Goal: Task Accomplishment & Management: Complete application form

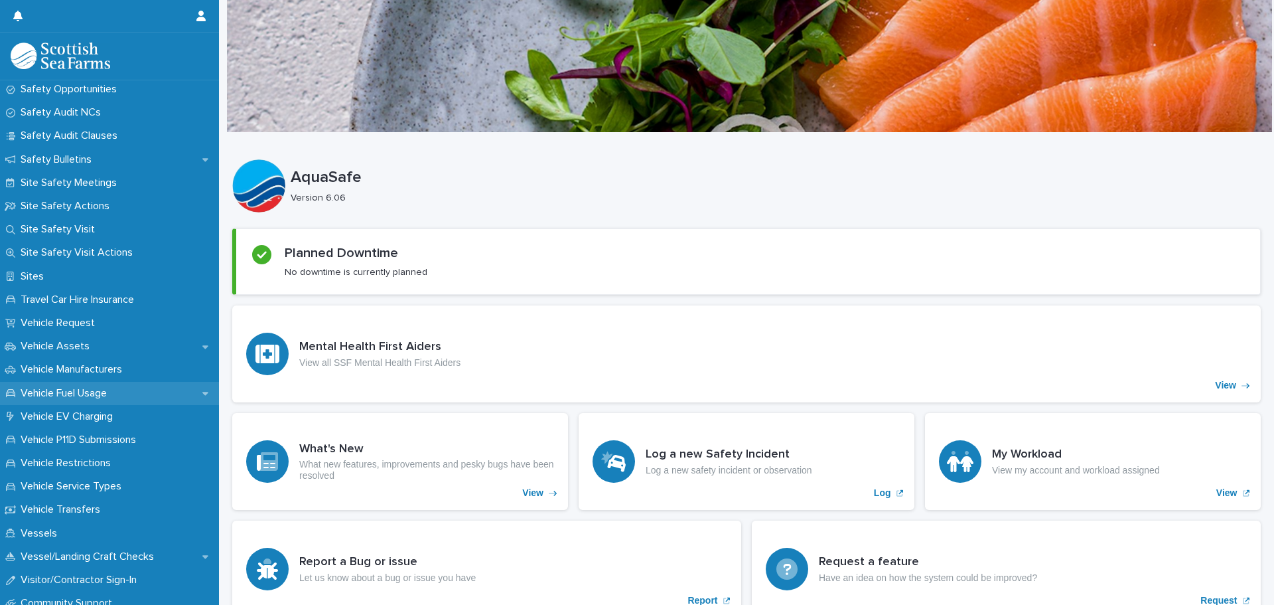
scroll to position [863, 0]
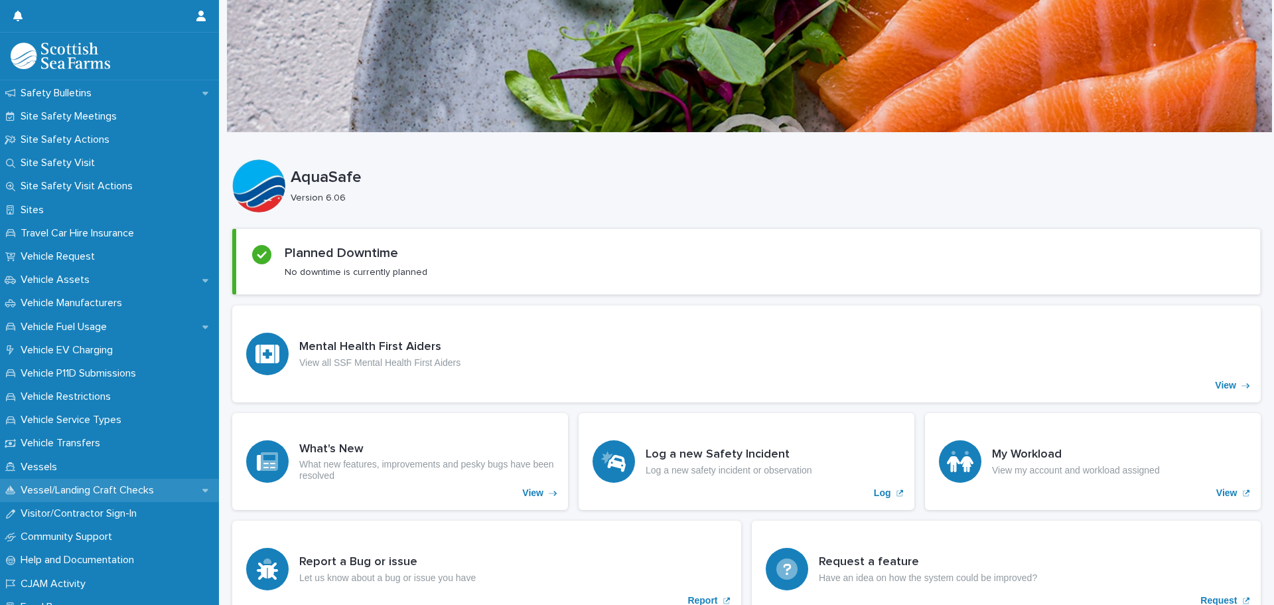
click at [109, 488] on p "Vessel/Landing Craft Checks" at bounding box center [89, 490] width 149 height 13
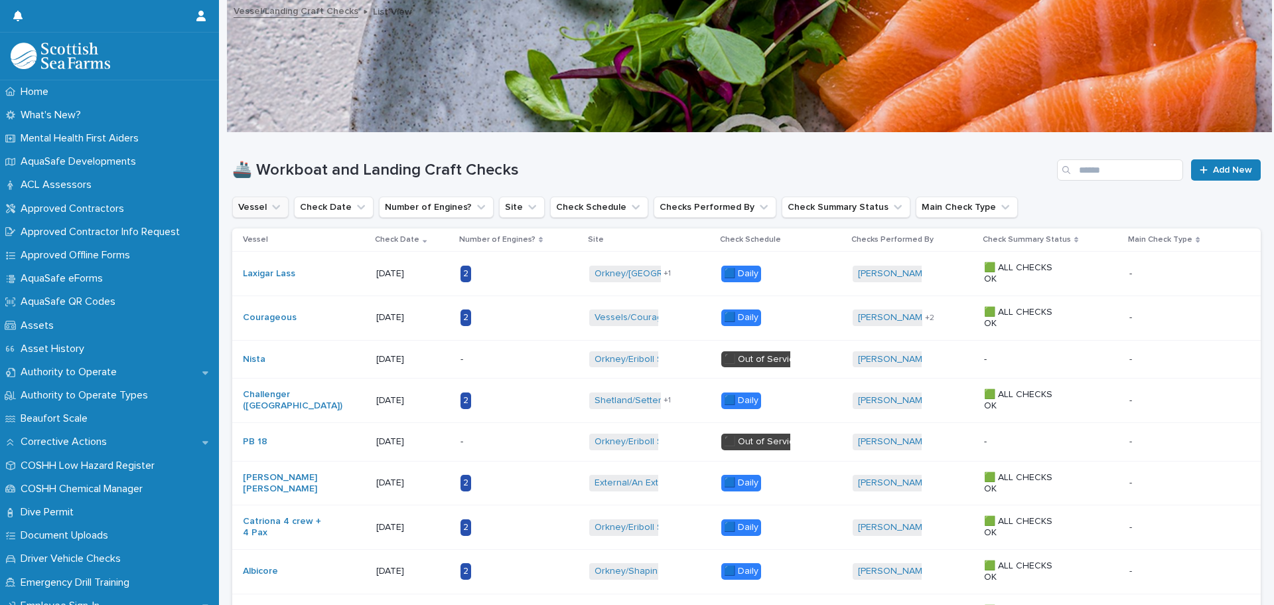
click at [281, 208] on icon "Vessel" at bounding box center [275, 206] width 13 height 13
type input "*****"
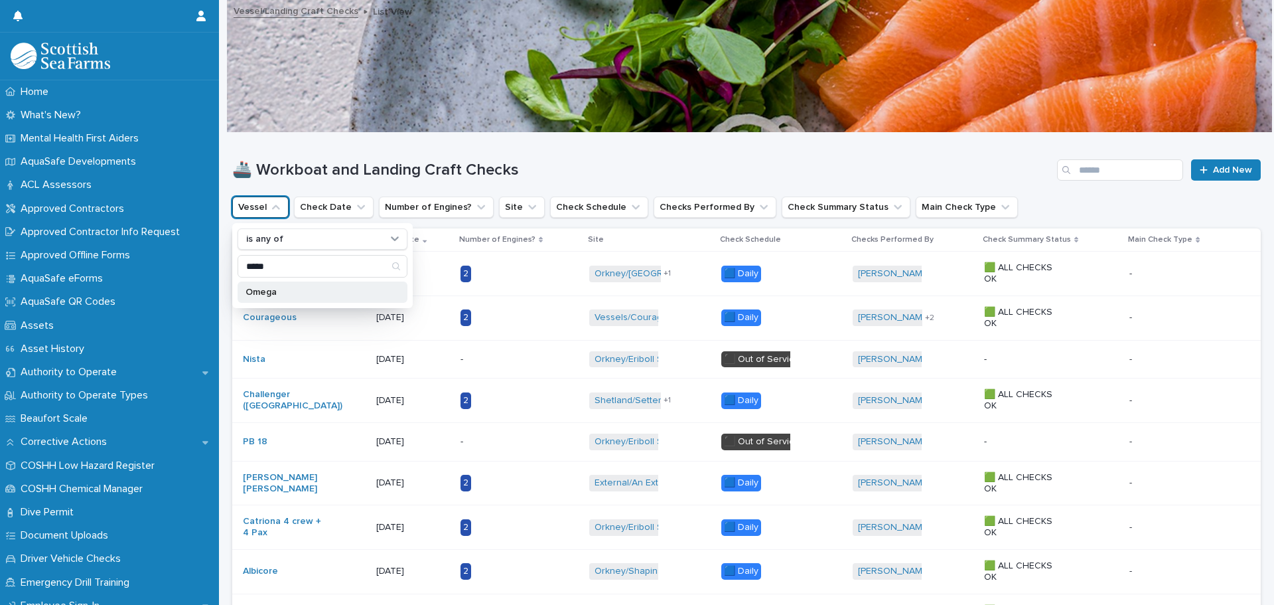
click at [279, 289] on p "Omega" at bounding box center [316, 291] width 141 height 9
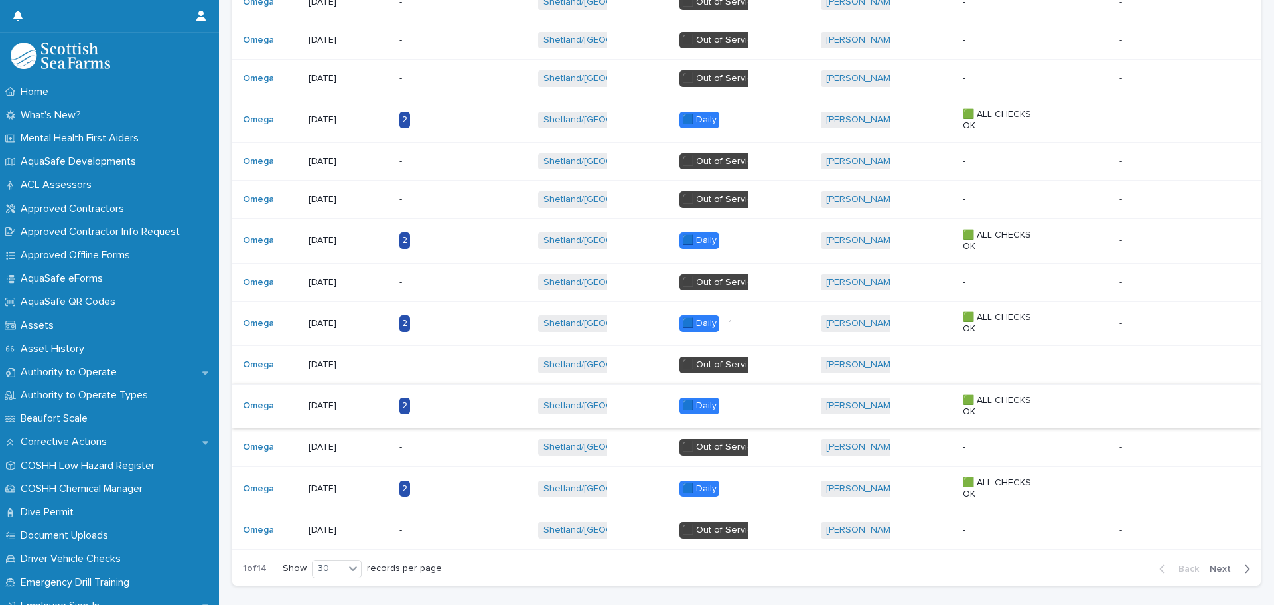
scroll to position [995, 0]
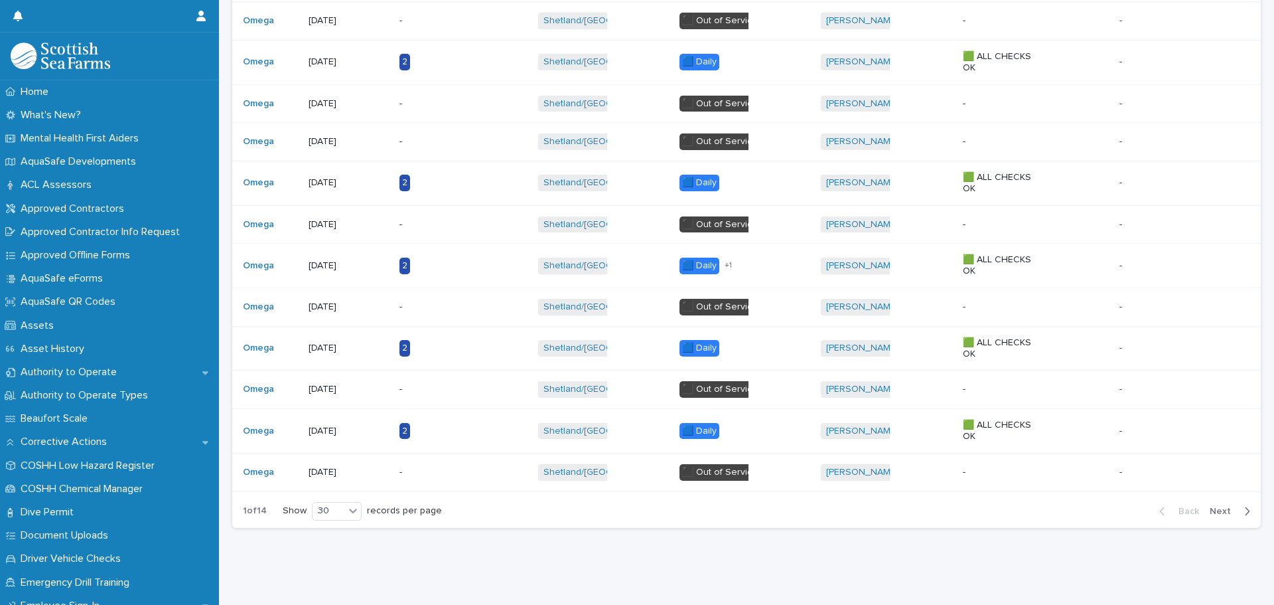
click at [1214, 506] on span "Next" at bounding box center [1224, 510] width 29 height 9
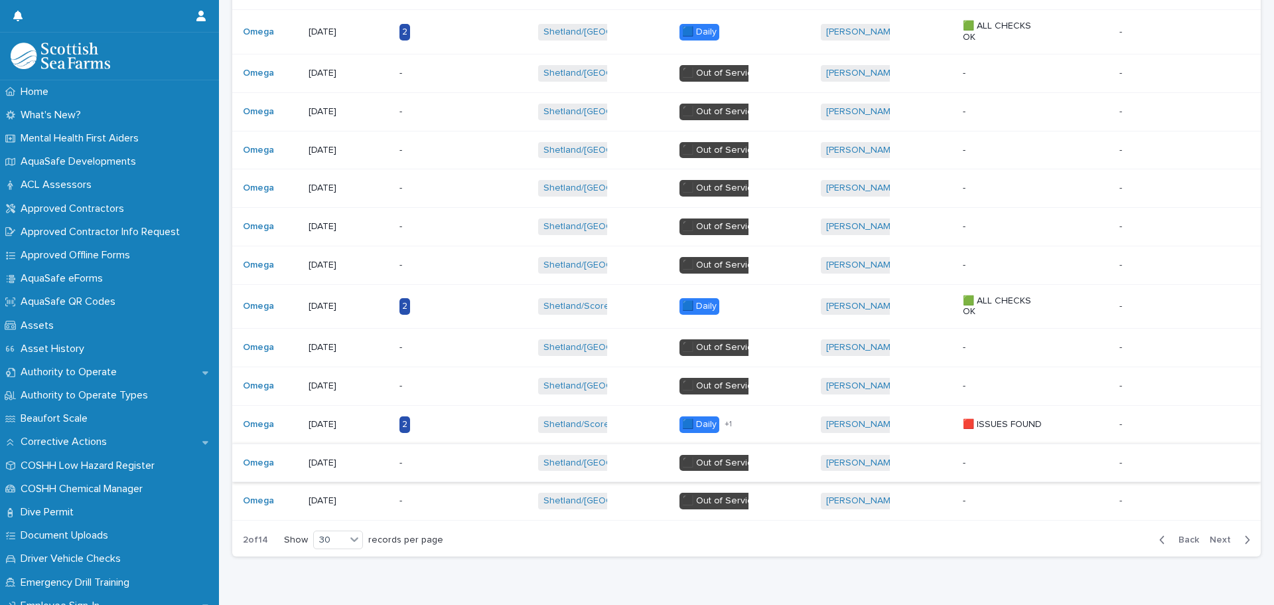
scroll to position [979, 0]
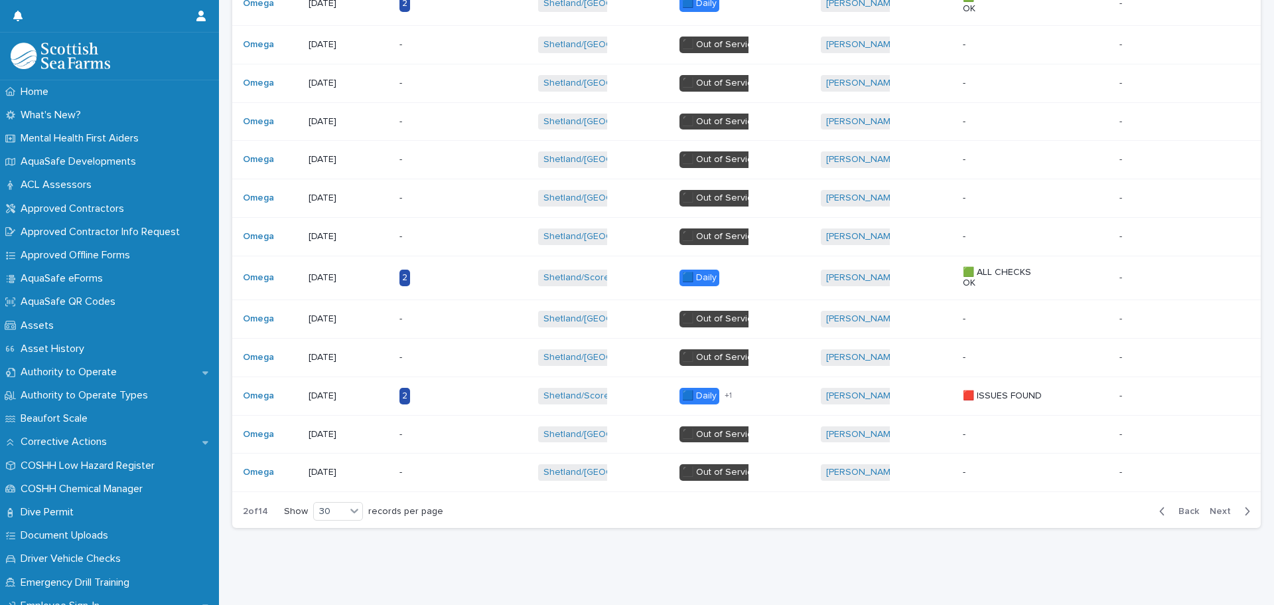
click at [1180, 506] on span "Back" at bounding box center [1185, 510] width 29 height 9
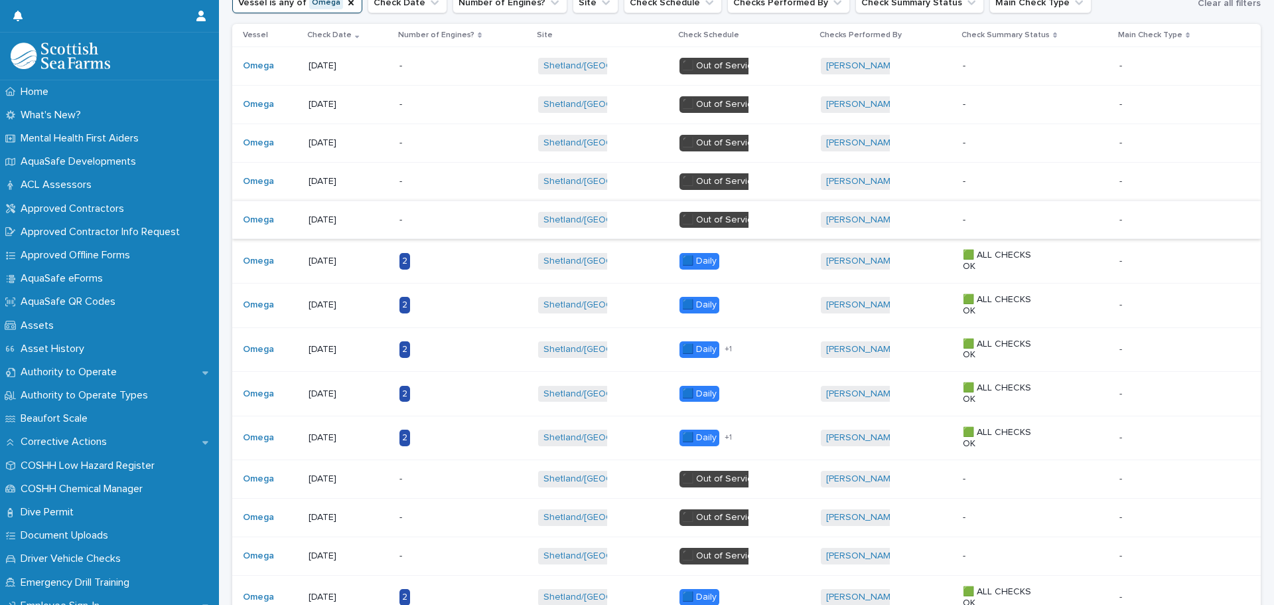
scroll to position [182, 0]
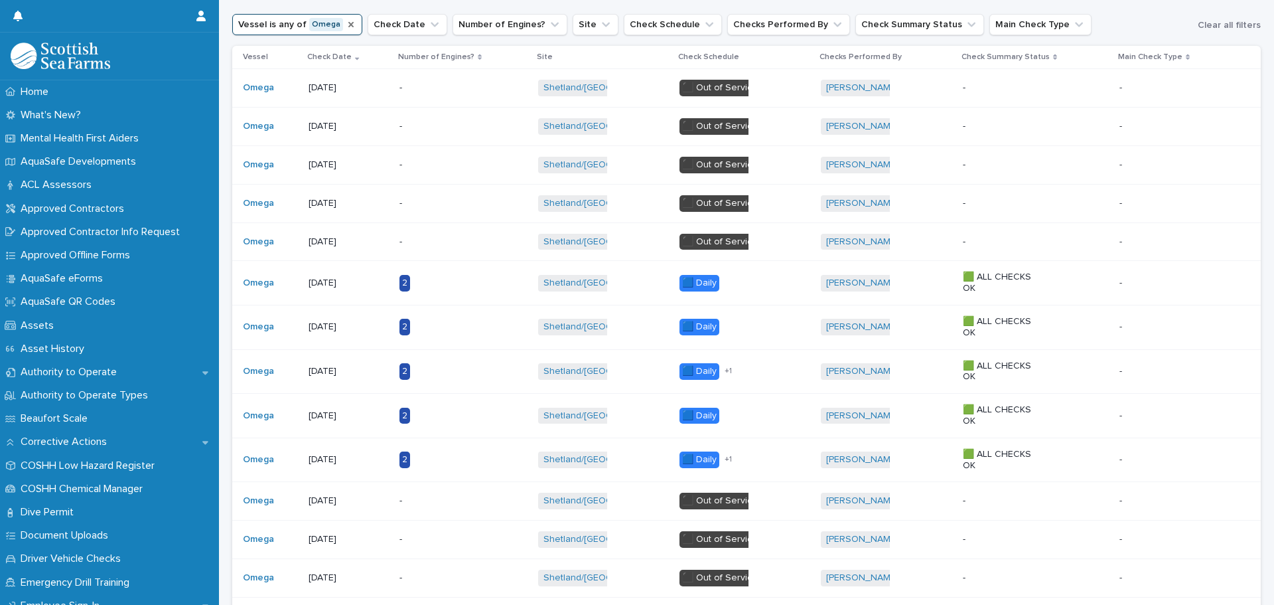
click at [346, 27] on icon "Vessel" at bounding box center [351, 24] width 11 height 11
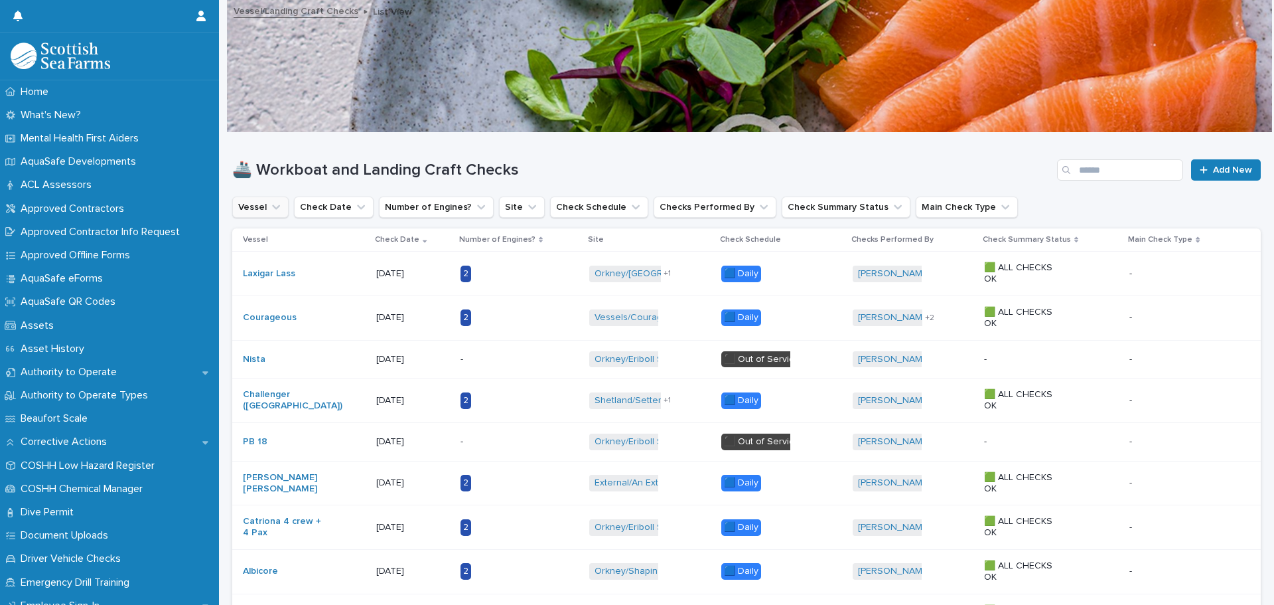
click at [281, 212] on button "Vessel" at bounding box center [260, 206] width 56 height 21
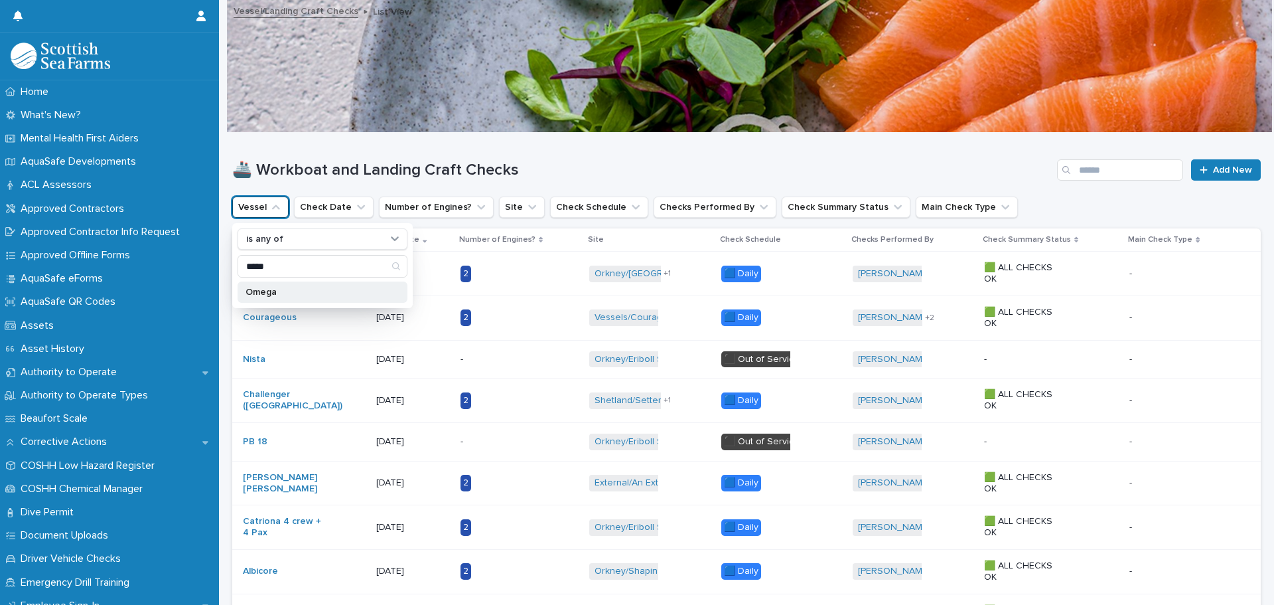
type input "*****"
click at [275, 295] on p "Omega" at bounding box center [316, 291] width 141 height 9
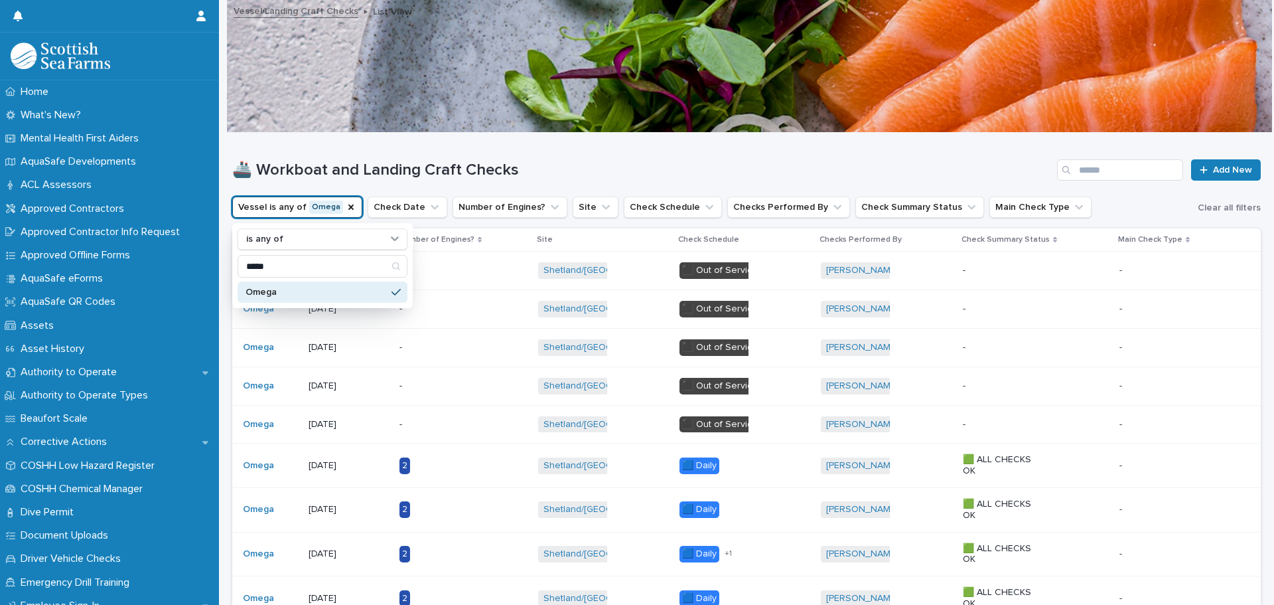
click at [608, 172] on h1 "🚢 Workboat and Landing Craft Checks" at bounding box center [642, 170] width 820 height 19
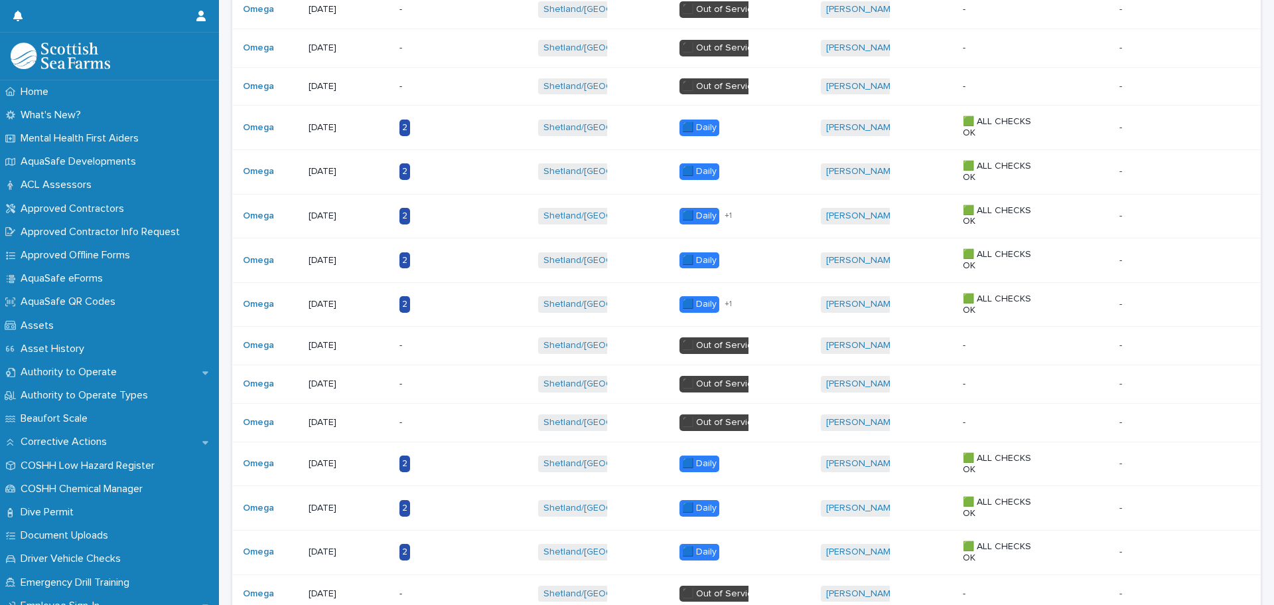
scroll to position [133, 0]
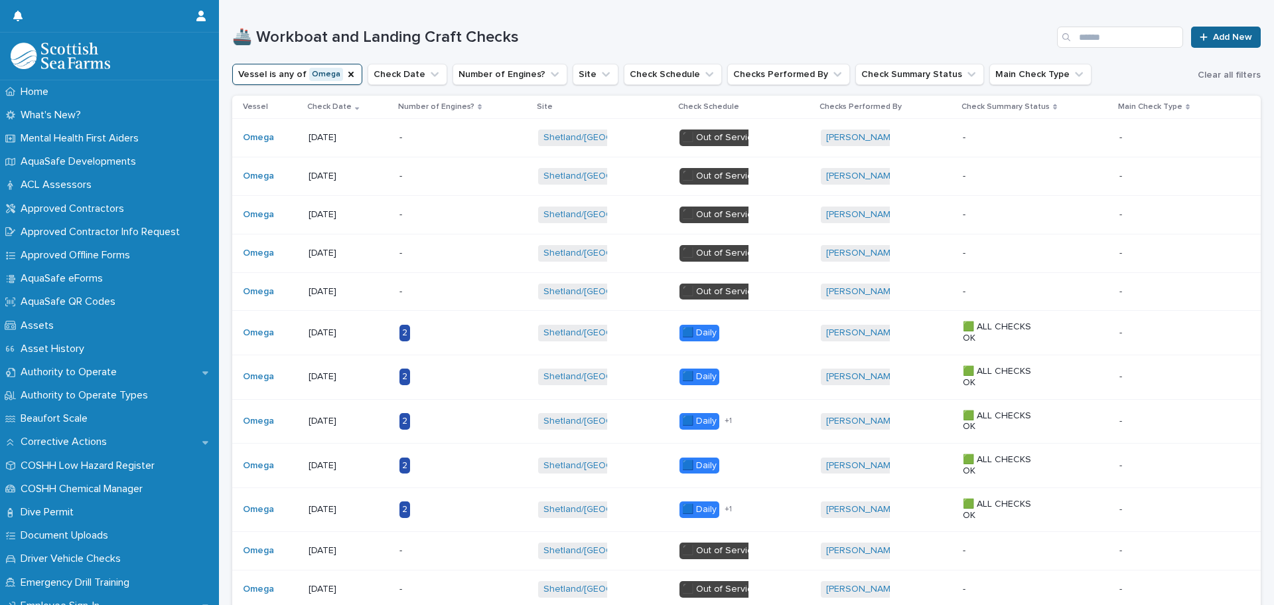
click at [1230, 43] on link "Add New" at bounding box center [1226, 37] width 70 height 21
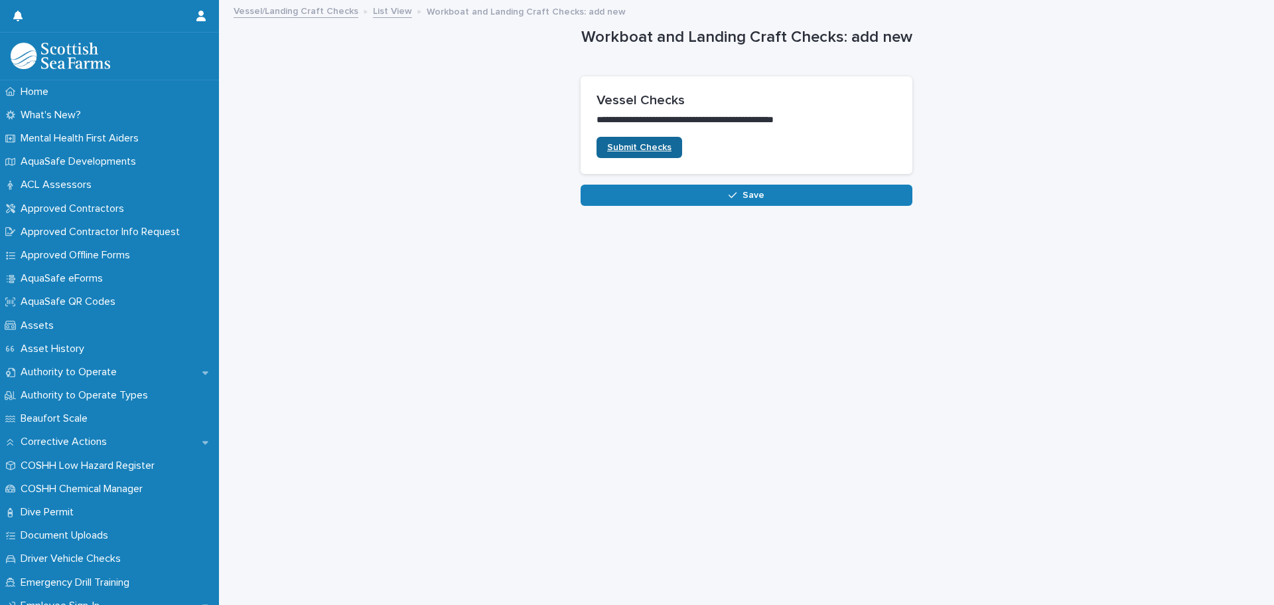
click at [645, 153] on link "Submit Checks" at bounding box center [640, 147] width 86 height 21
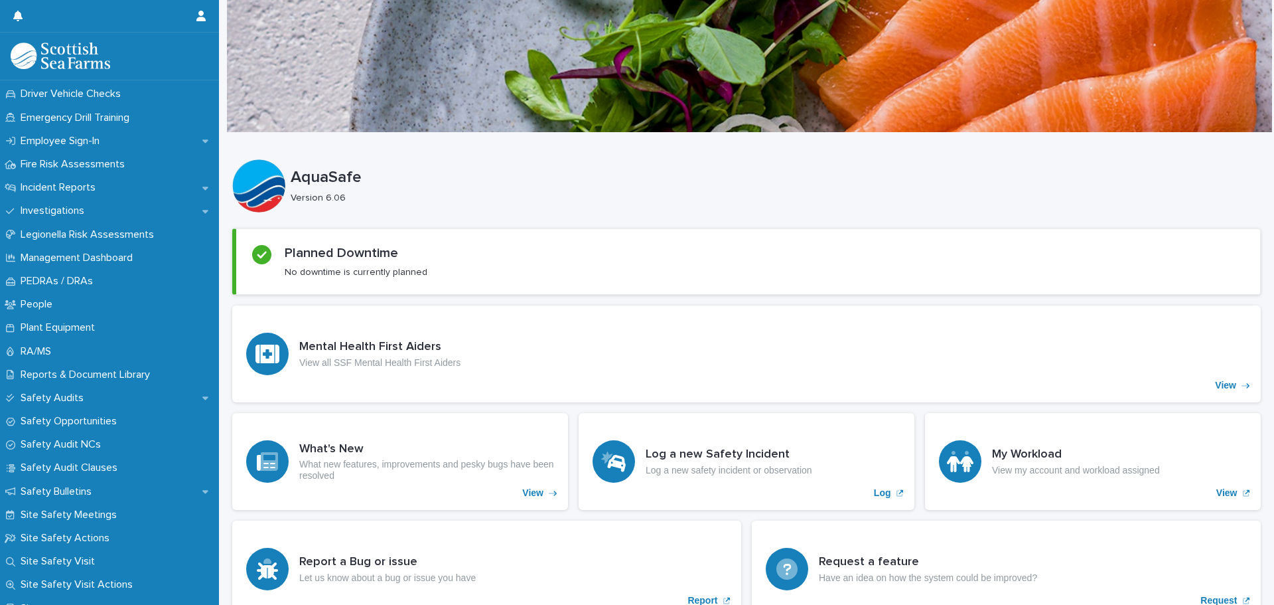
scroll to position [929, 0]
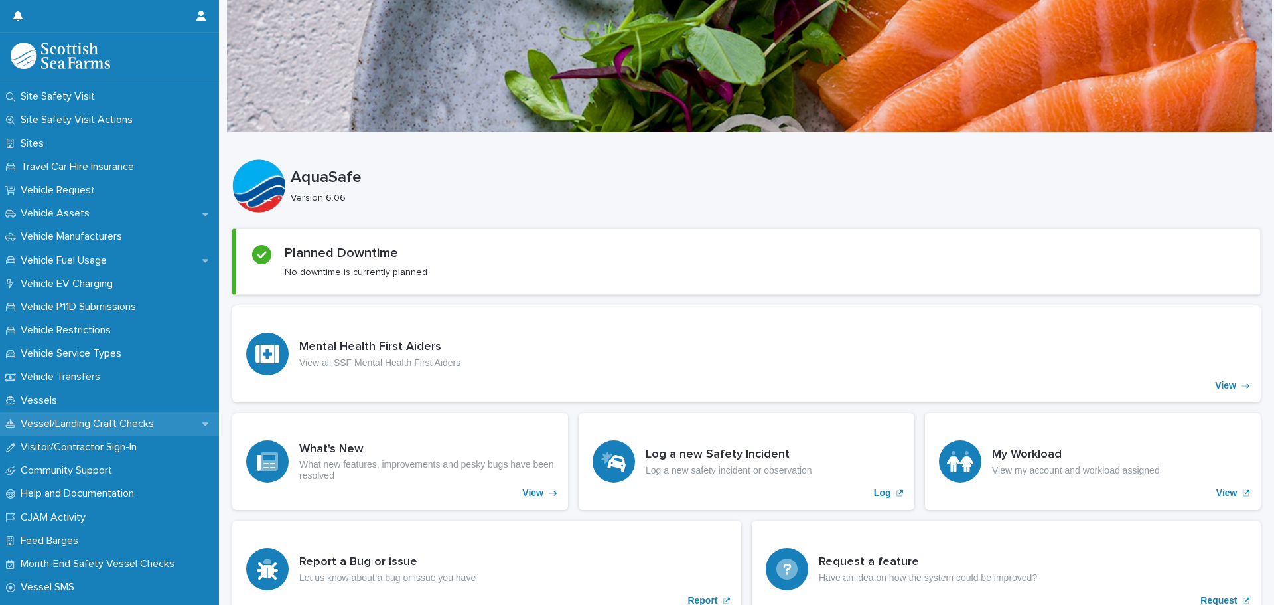
click at [100, 423] on p "Vessel/Landing Craft Checks" at bounding box center [89, 423] width 149 height 13
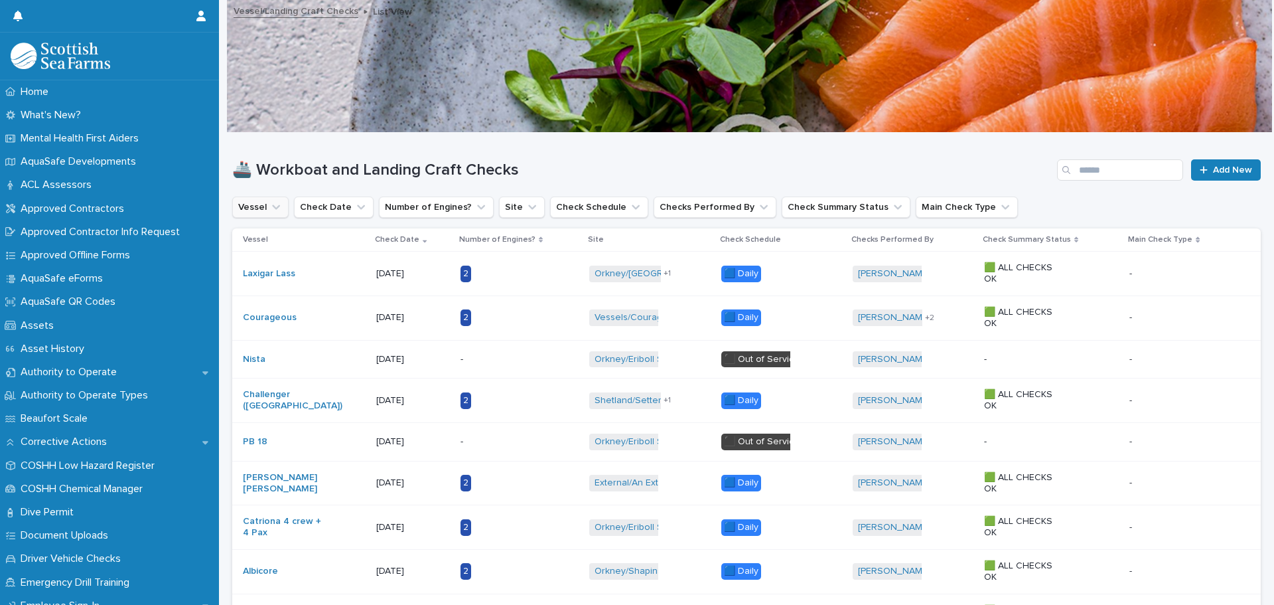
click at [277, 206] on icon "Vessel" at bounding box center [276, 207] width 8 height 5
type input "*****"
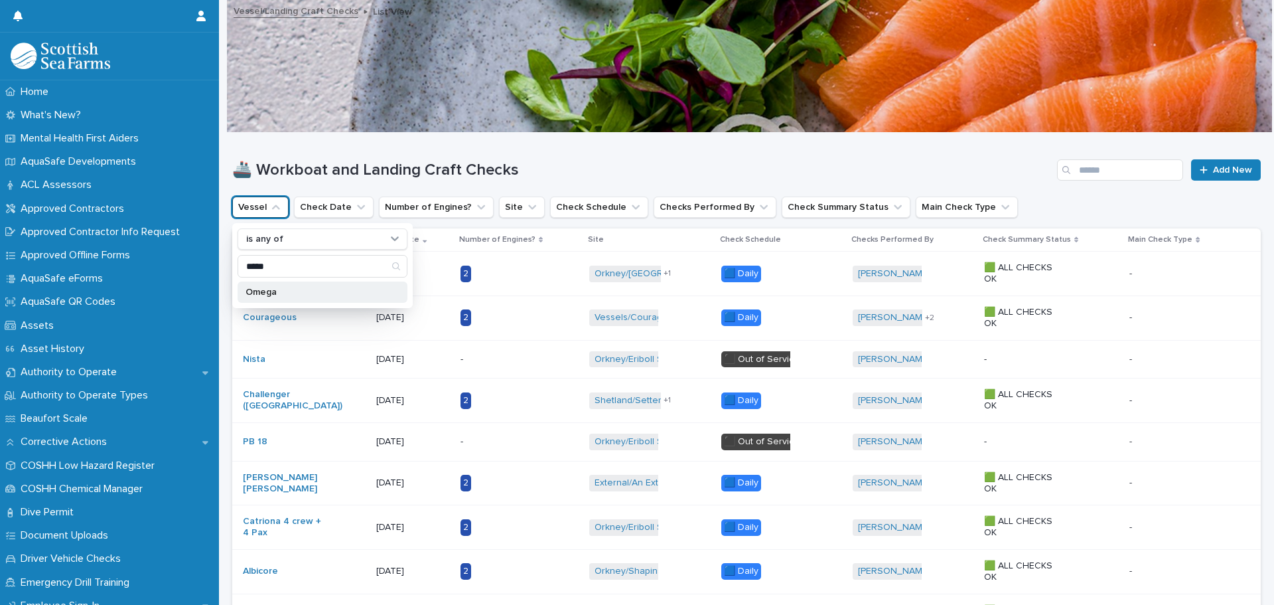
click at [299, 296] on p "Omega" at bounding box center [316, 291] width 141 height 9
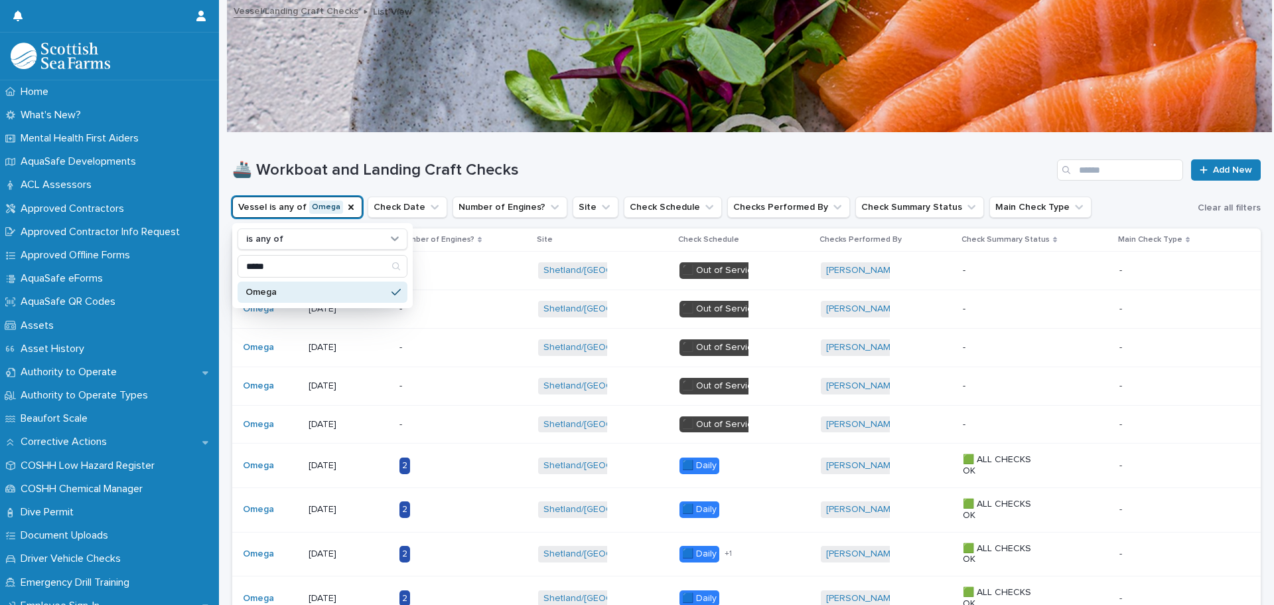
click at [564, 169] on h1 "🚢 Workboat and Landing Craft Checks" at bounding box center [642, 170] width 820 height 19
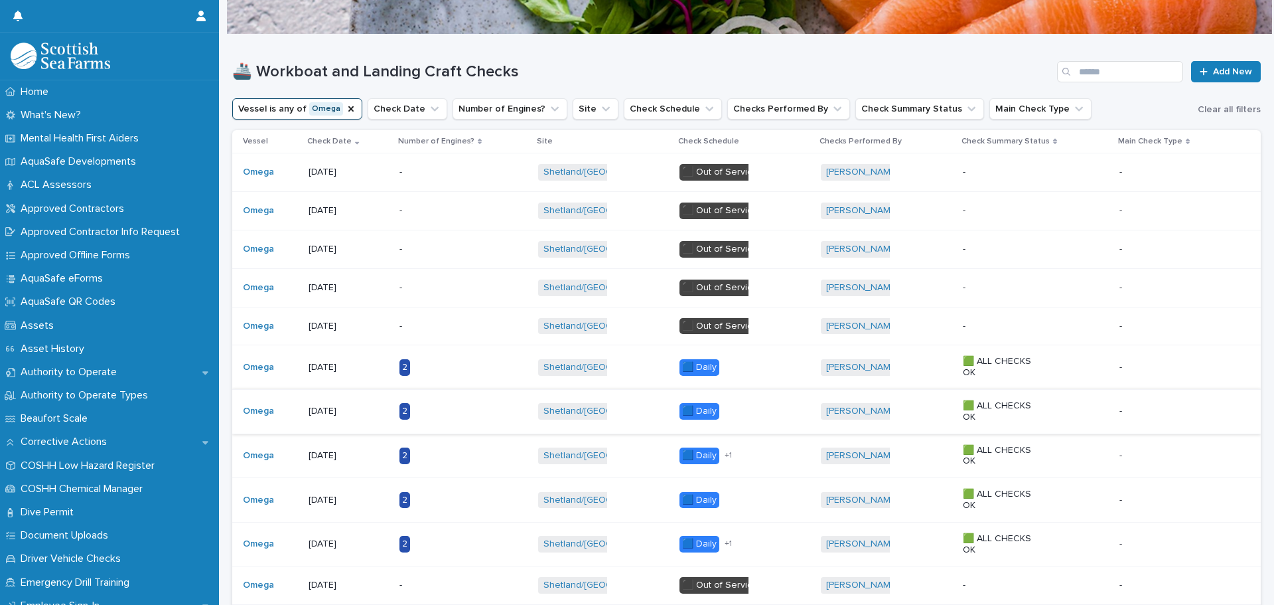
scroll to position [66, 0]
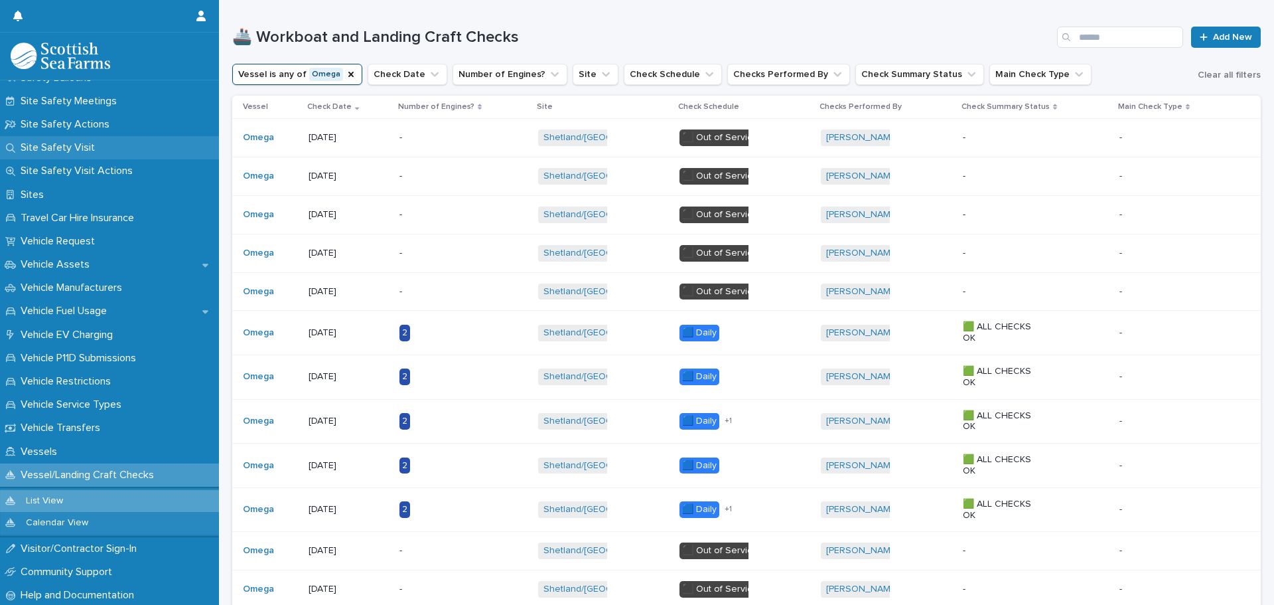
scroll to position [1056, 0]
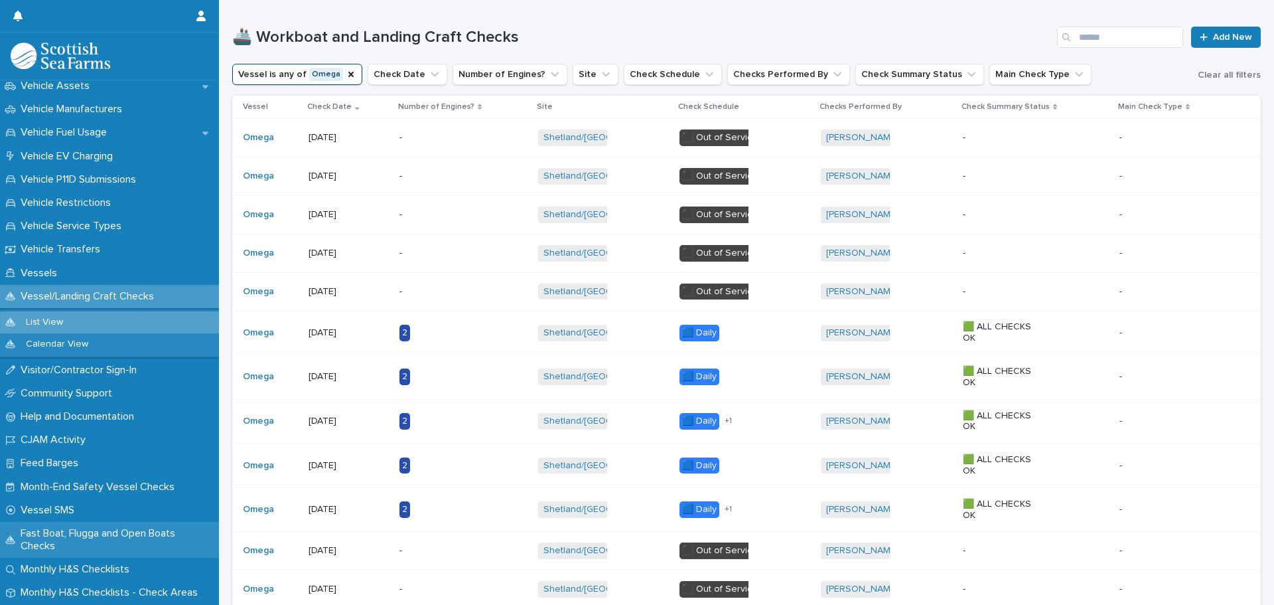
click at [121, 527] on p "Fast Boat, Flugga and Open Boats Checks" at bounding box center [117, 539] width 204 height 25
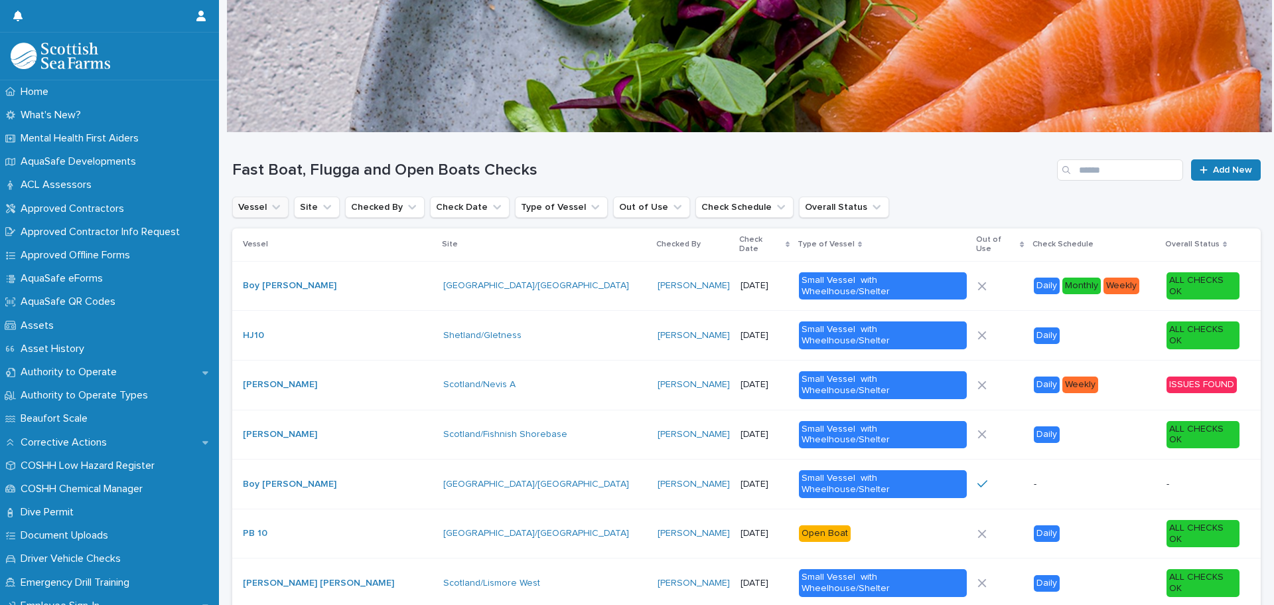
click at [272, 208] on icon "Vessel" at bounding box center [275, 206] width 13 height 13
type input "**"
click at [288, 295] on p "Grieg 03" at bounding box center [316, 291] width 141 height 9
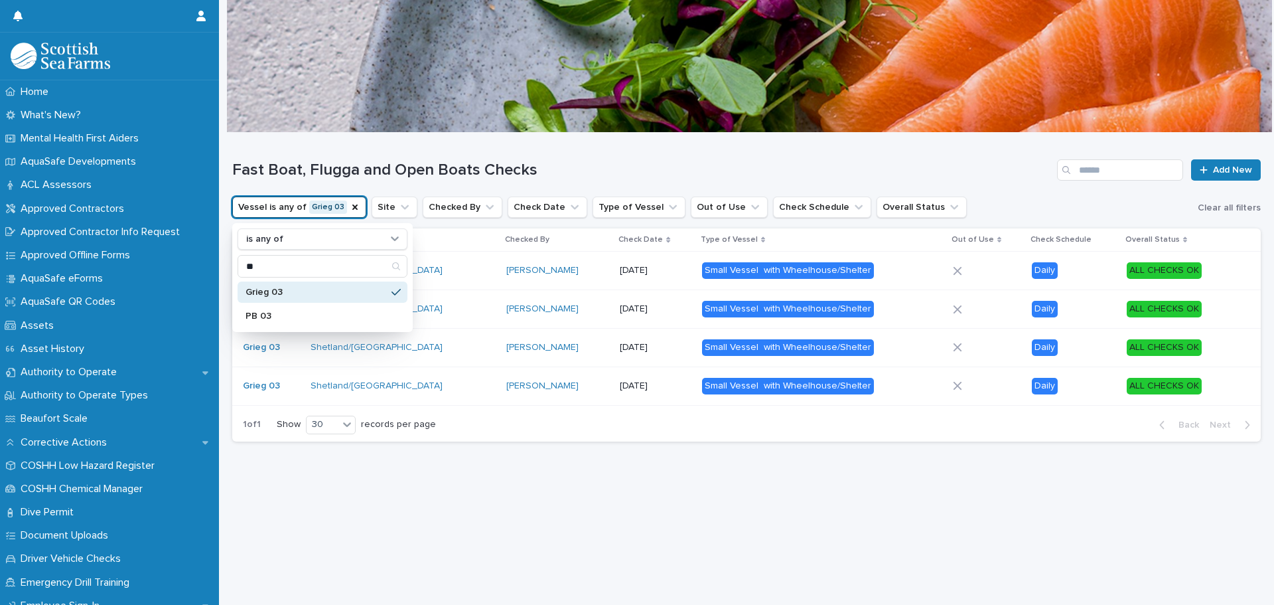
click at [472, 478] on div "Loading... Saving… Loading... Saving… Fast Boat, Flugga and Open Boats Checks A…" at bounding box center [747, 352] width 1042 height 439
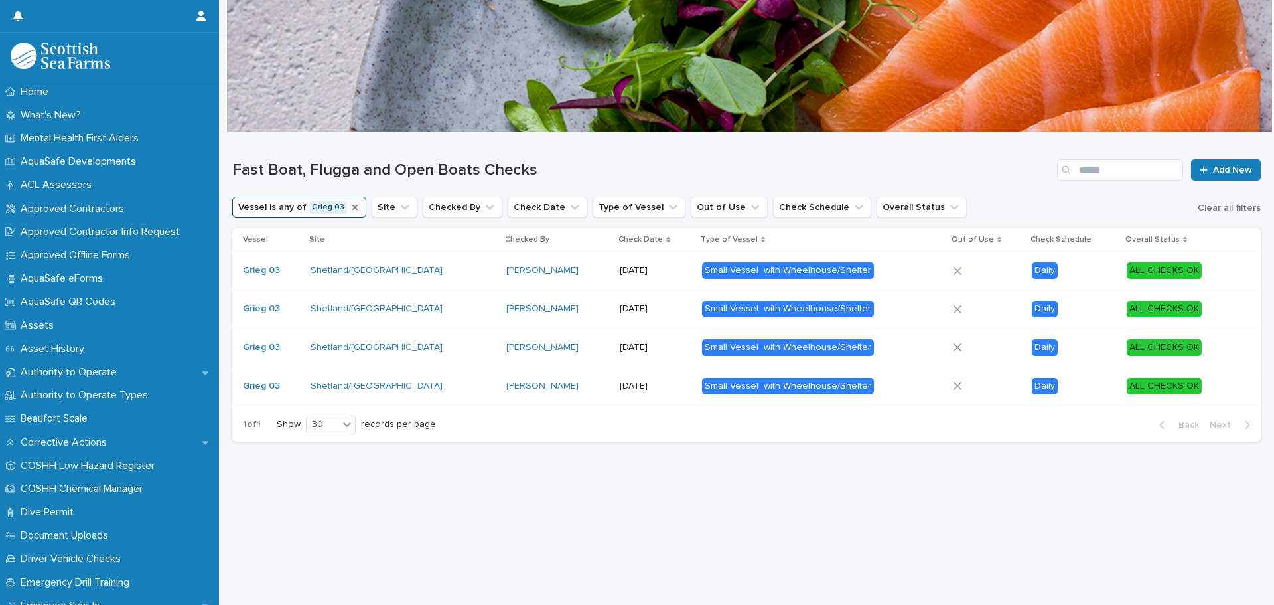
click at [350, 207] on icon "Vessel" at bounding box center [355, 207] width 11 height 11
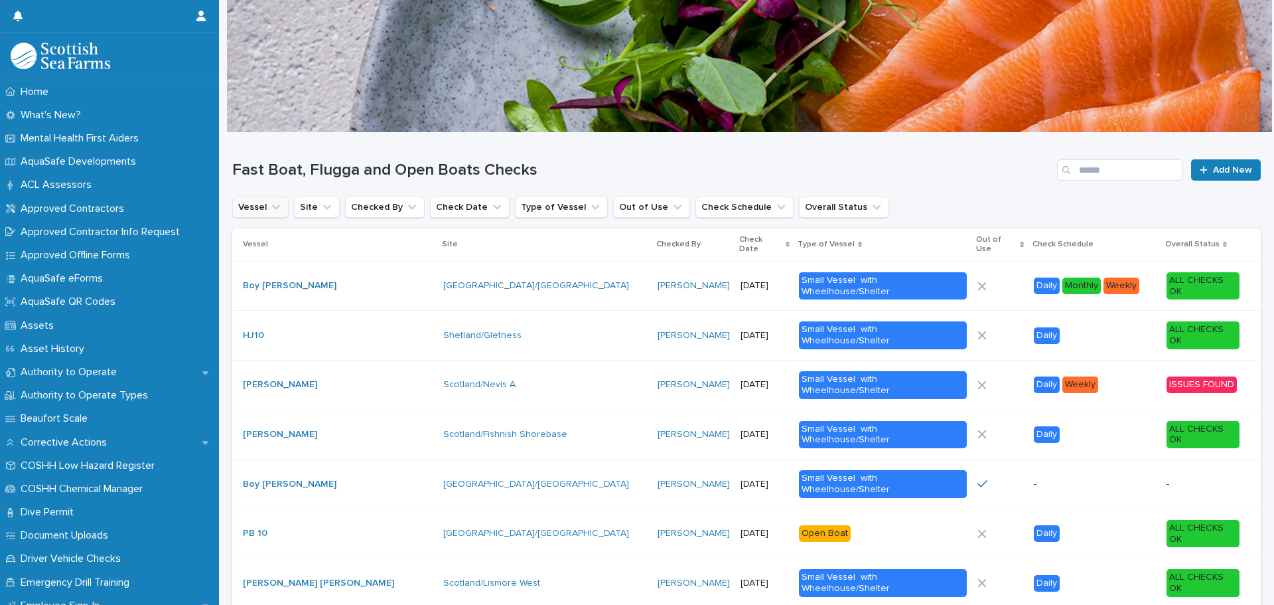
click at [280, 208] on icon "Vessel" at bounding box center [275, 206] width 13 height 13
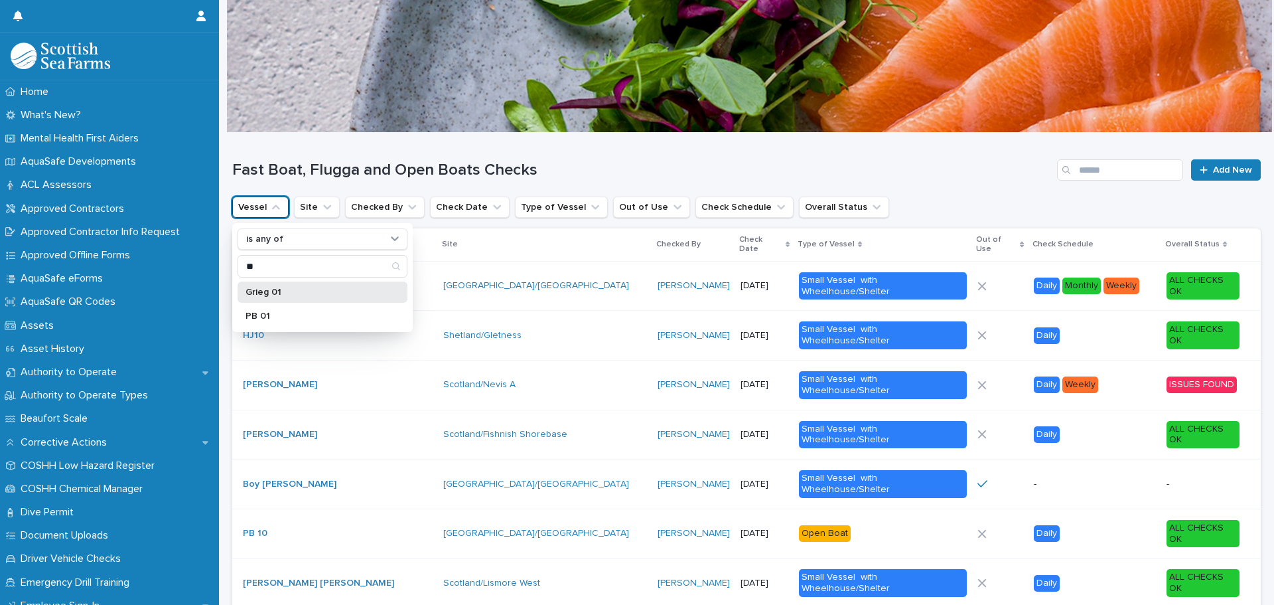
click at [279, 285] on div "Grieg 01" at bounding box center [323, 291] width 170 height 21
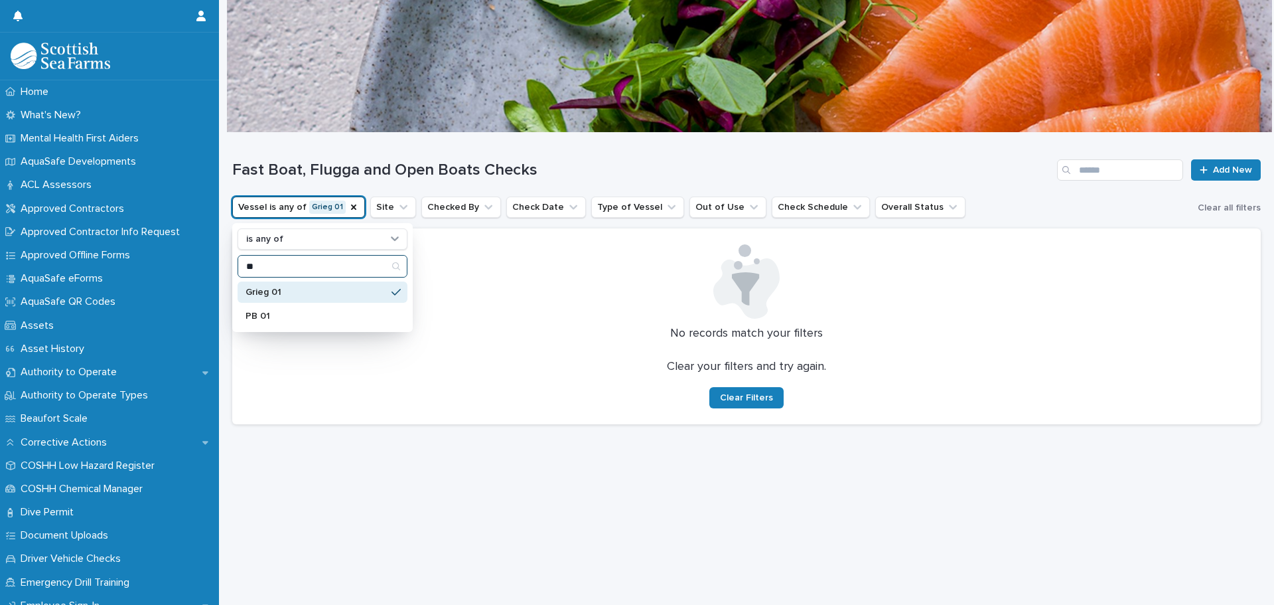
click at [281, 266] on input "**" at bounding box center [322, 265] width 169 height 21
type input "**"
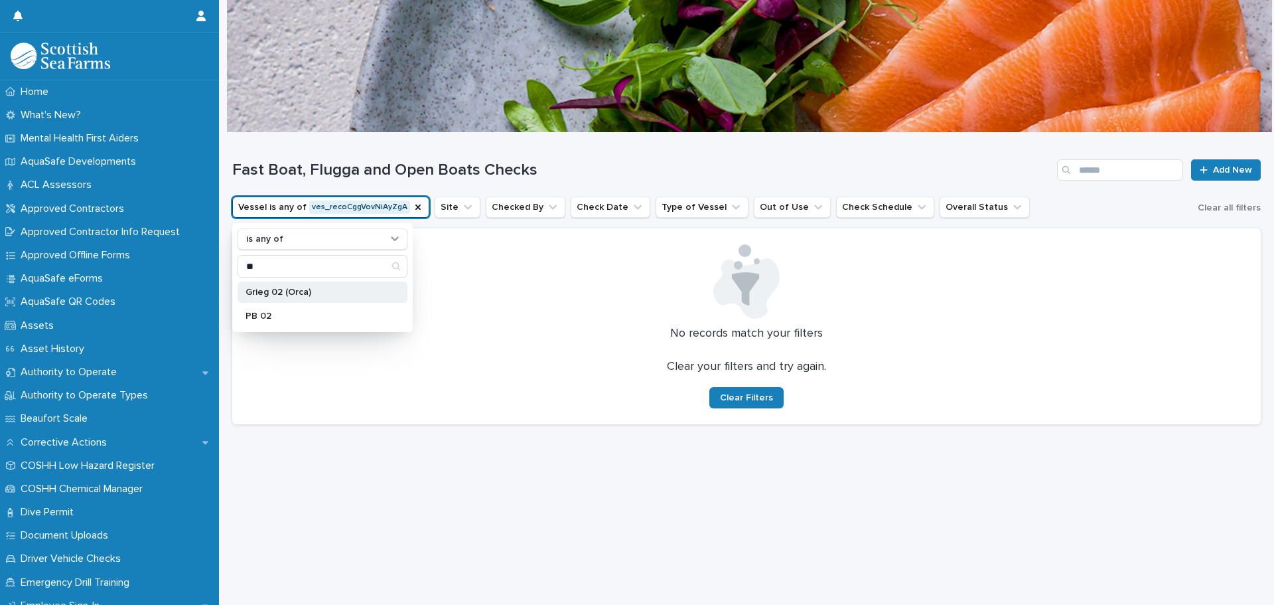
click at [286, 295] on p "Grieg 02 (Orca)" at bounding box center [316, 291] width 141 height 9
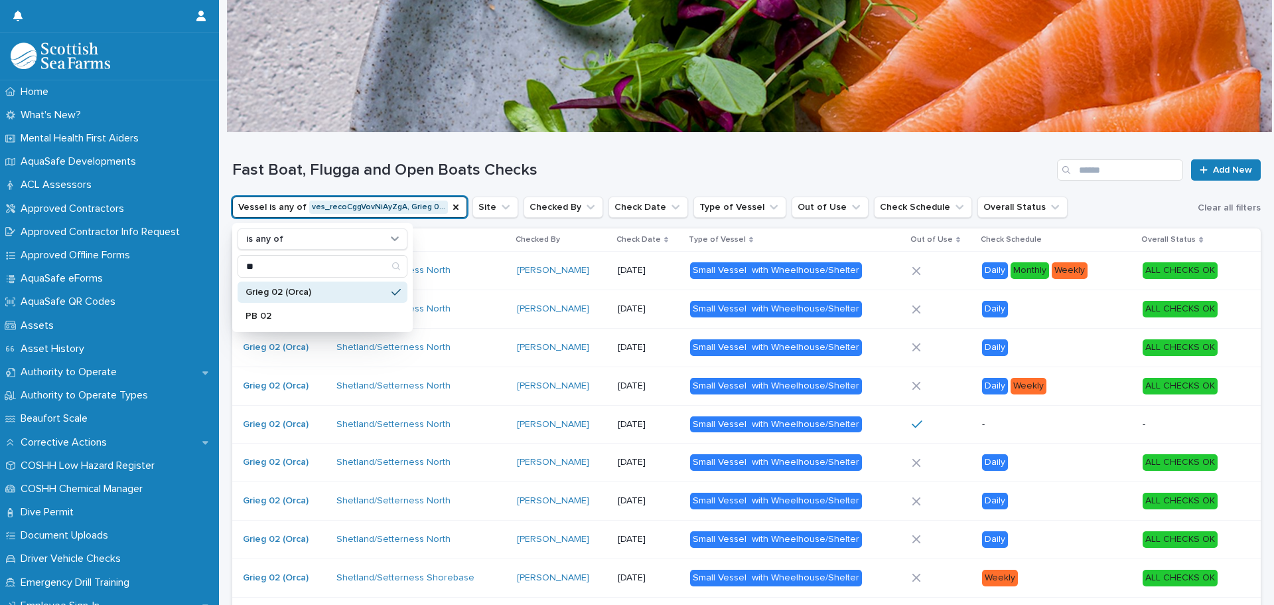
click at [561, 163] on h1 "Fast Boat, Flugga and Open Boats Checks" at bounding box center [642, 170] width 820 height 19
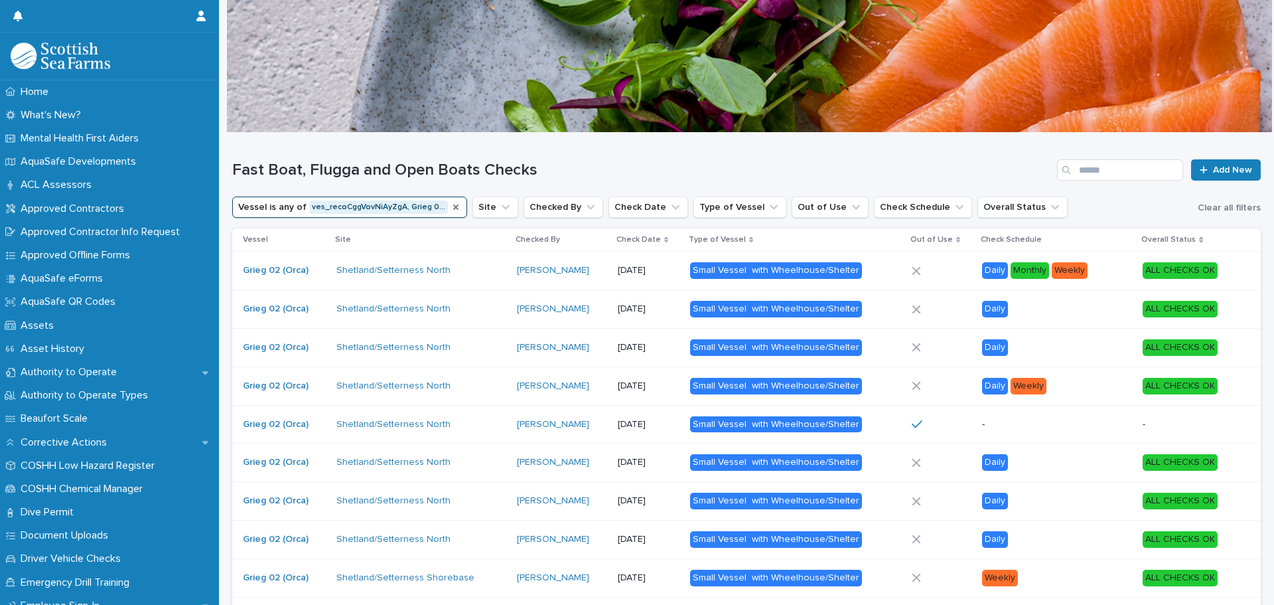
click at [451, 207] on icon "Vessel" at bounding box center [456, 207] width 11 height 11
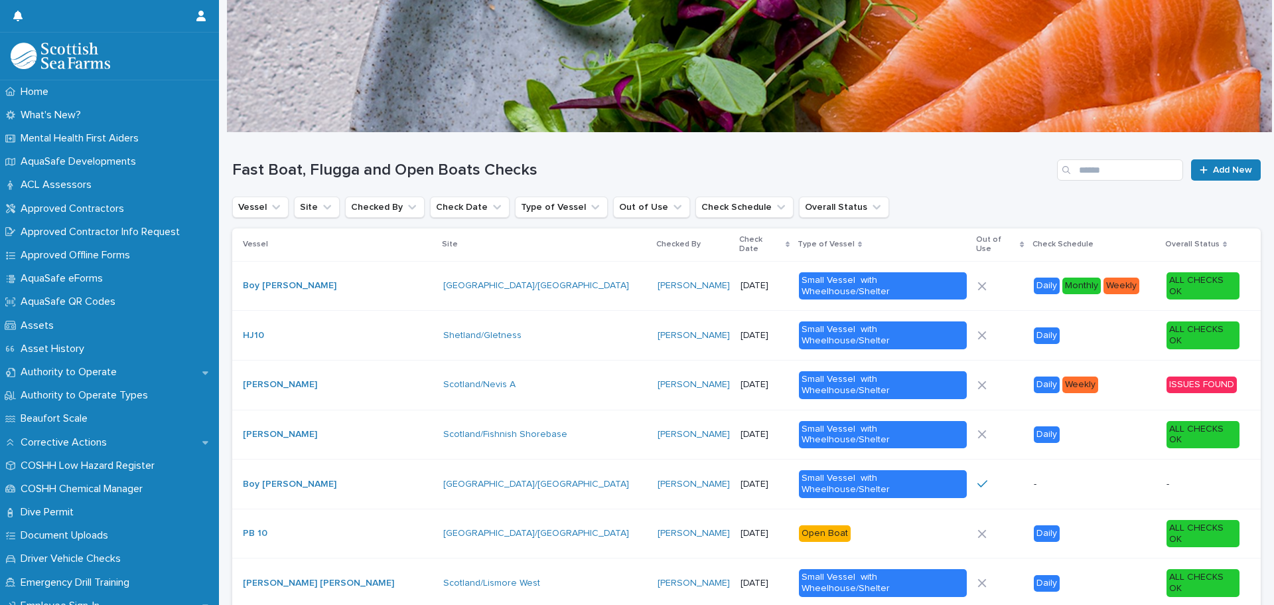
click at [279, 207] on icon "Vessel" at bounding box center [275, 206] width 13 height 13
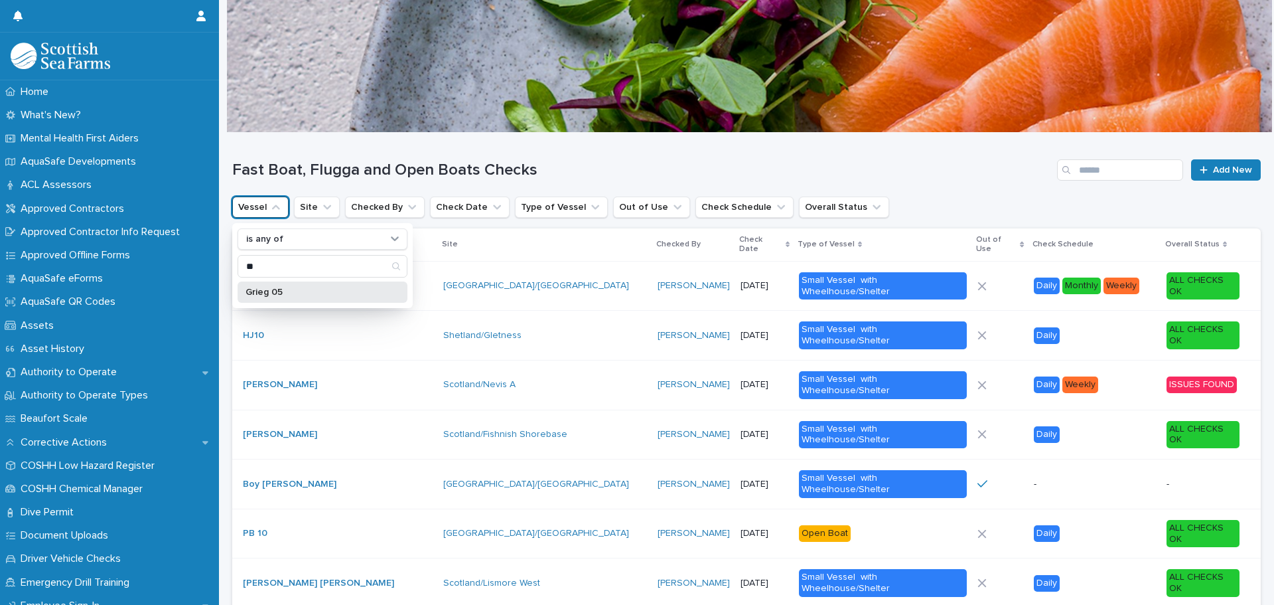
click at [273, 295] on p "Grieg 05" at bounding box center [316, 291] width 141 height 9
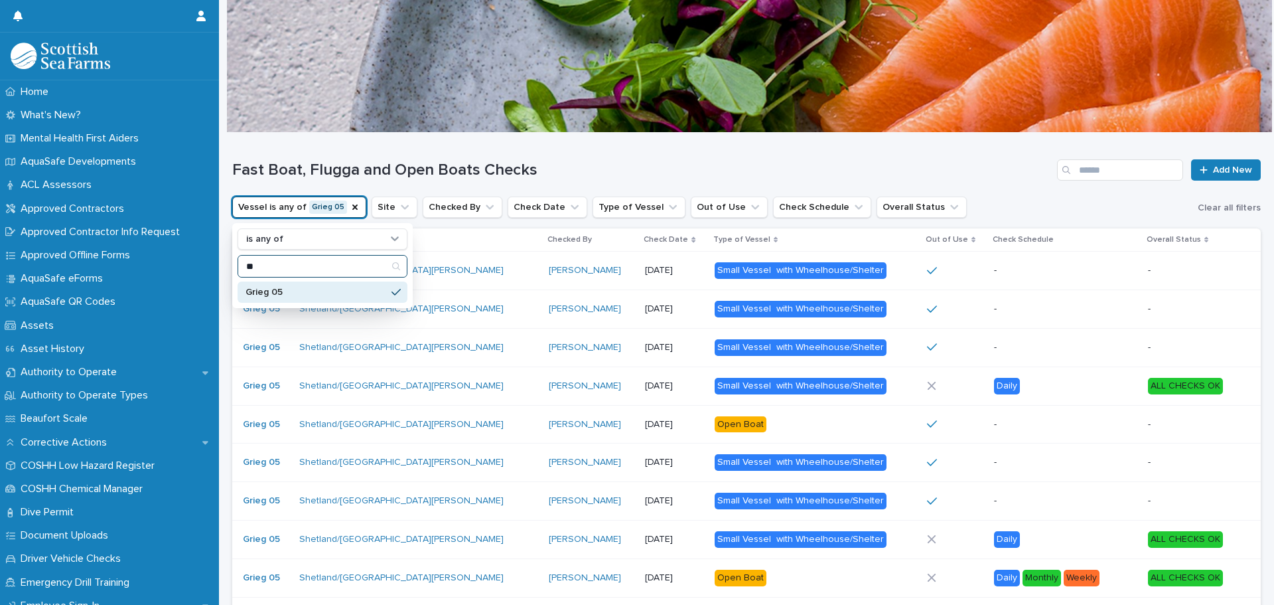
click at [297, 267] on input "**" at bounding box center [322, 265] width 169 height 21
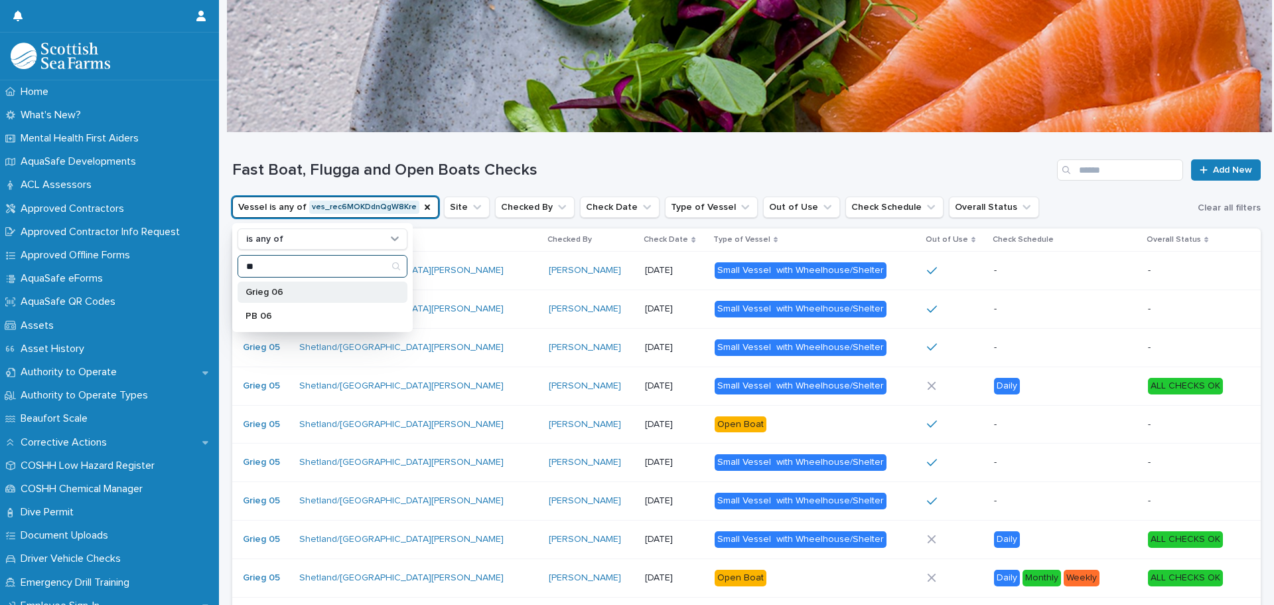
type input "**"
click at [286, 288] on p "Grieg 06" at bounding box center [316, 291] width 141 height 9
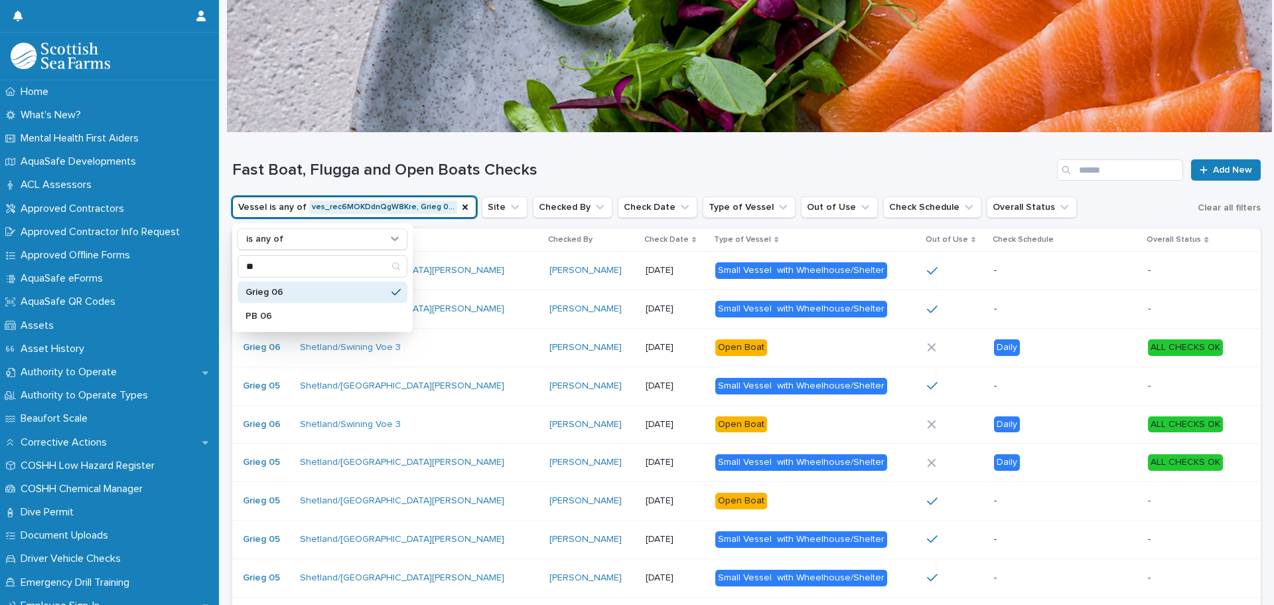
click at [551, 162] on h1 "Fast Boat, Flugga and Open Boats Checks" at bounding box center [642, 170] width 820 height 19
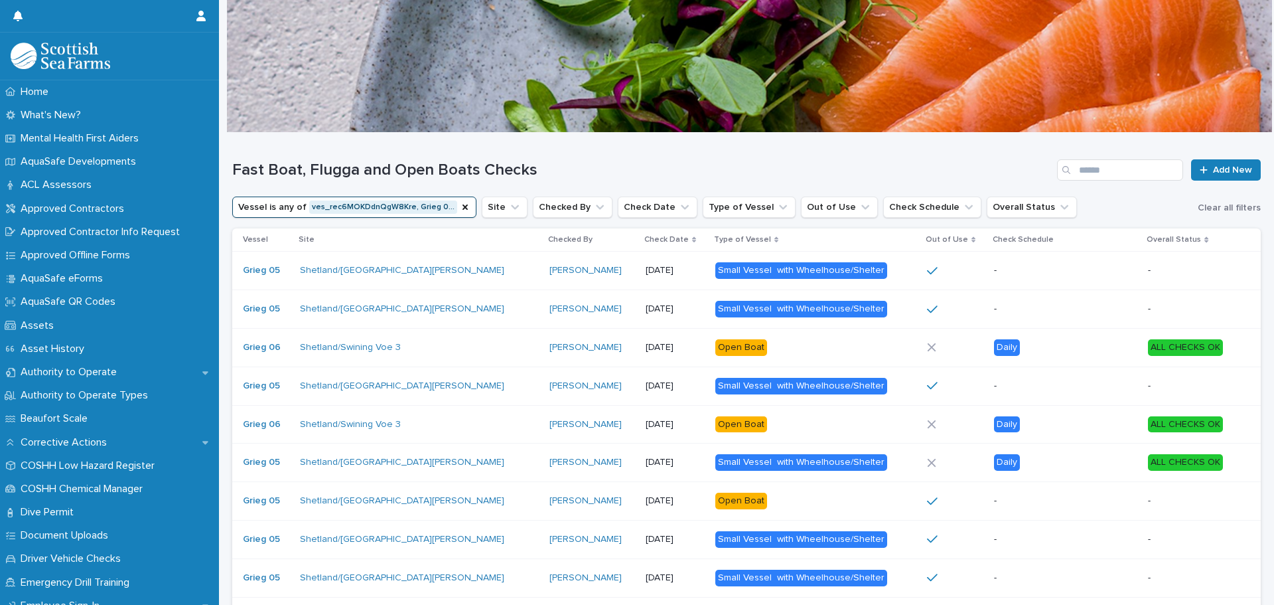
click at [408, 203] on button "Vessel is any of ves_rec6MOKDdnQgW8Kre, Grieg 0…" at bounding box center [354, 206] width 244 height 21
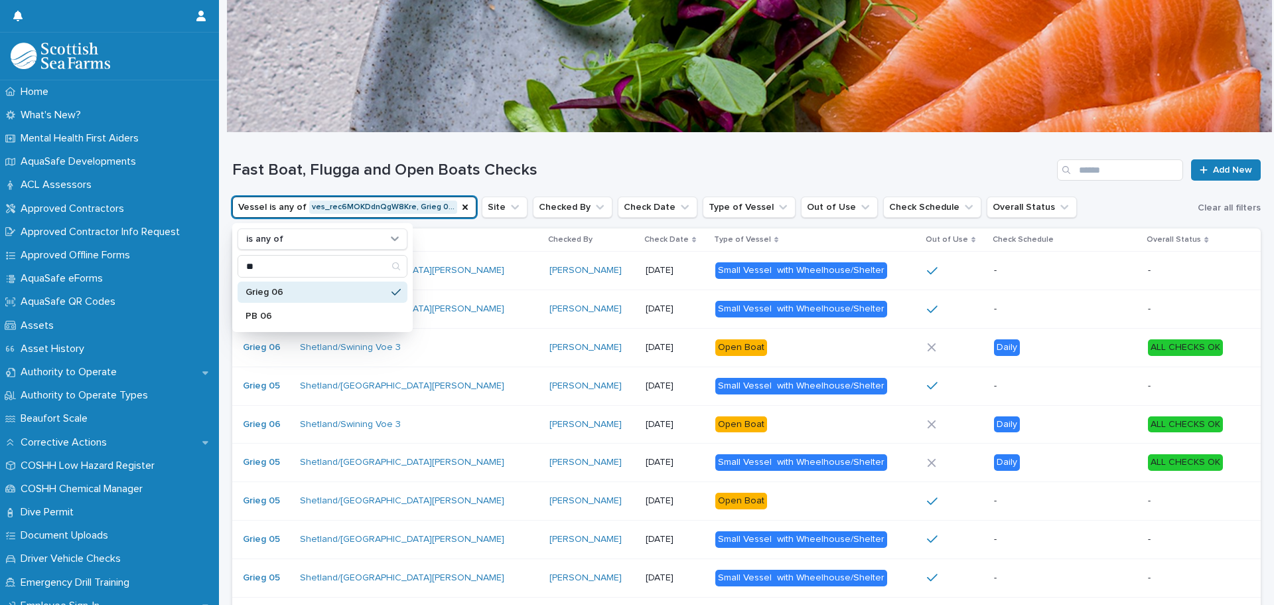
click at [302, 291] on p "Grieg 06" at bounding box center [316, 291] width 141 height 9
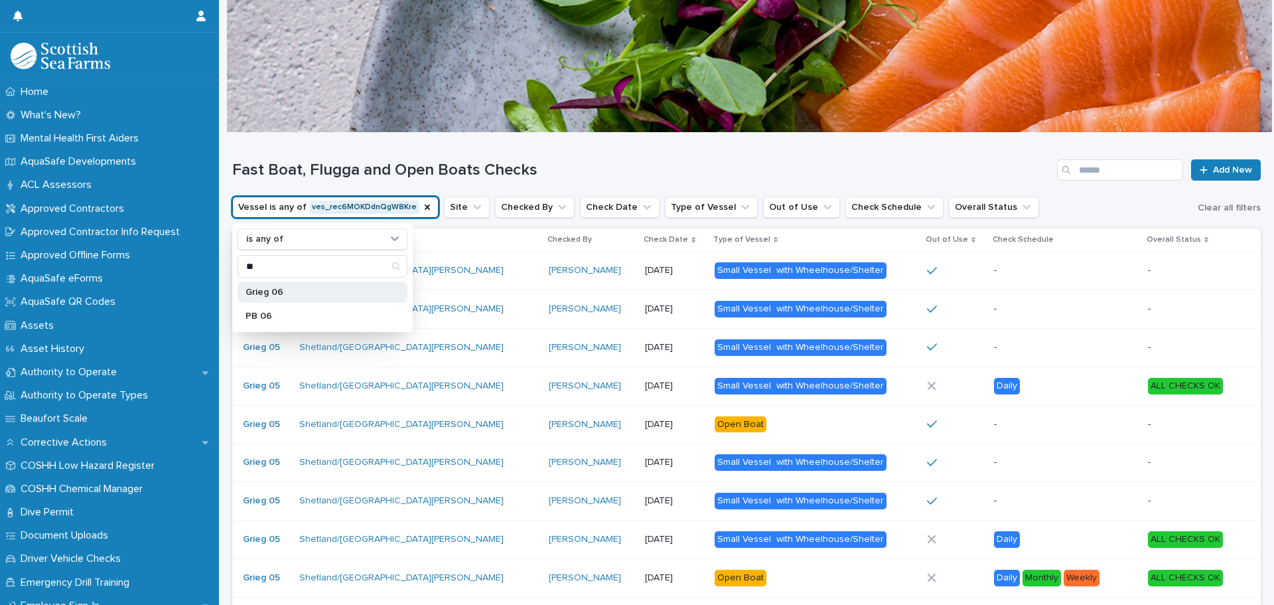
click at [302, 291] on p "Grieg 06" at bounding box center [316, 291] width 141 height 9
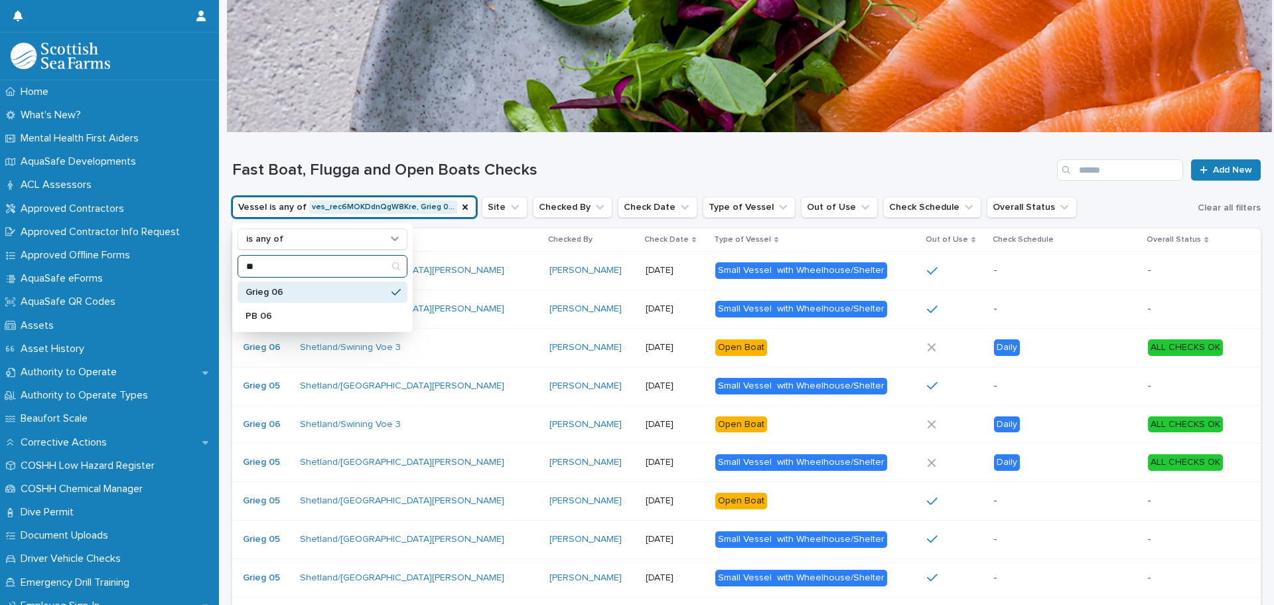
click at [277, 261] on input "**" at bounding box center [322, 265] width 169 height 21
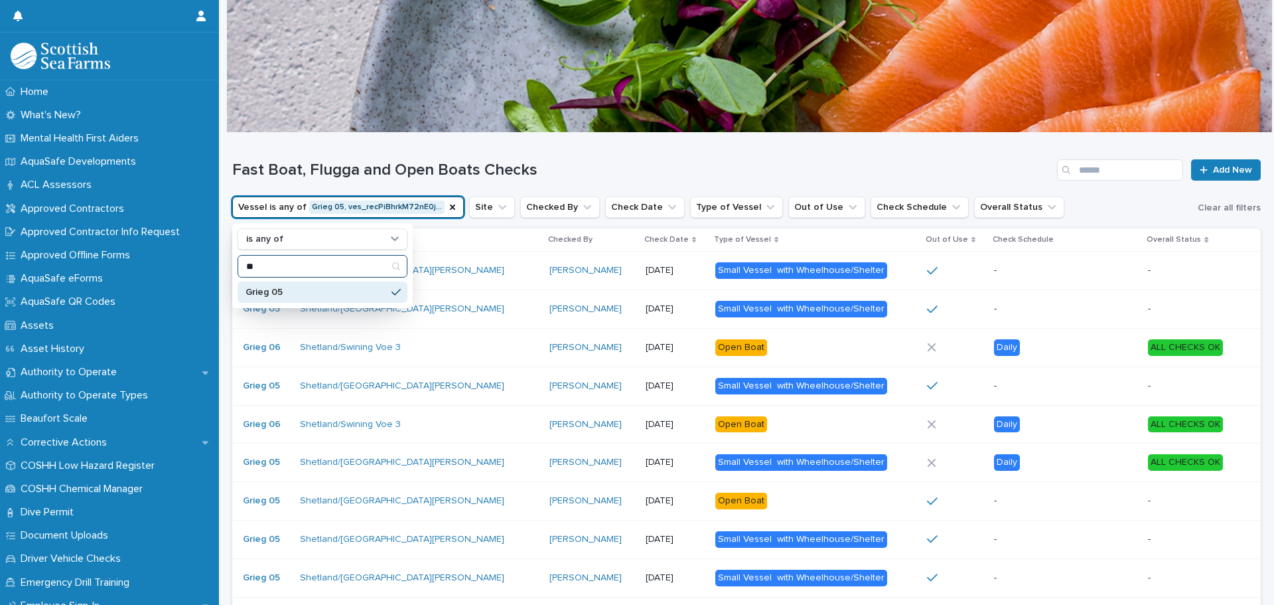
type input "**"
click at [279, 291] on p "Grieg 05" at bounding box center [316, 291] width 141 height 9
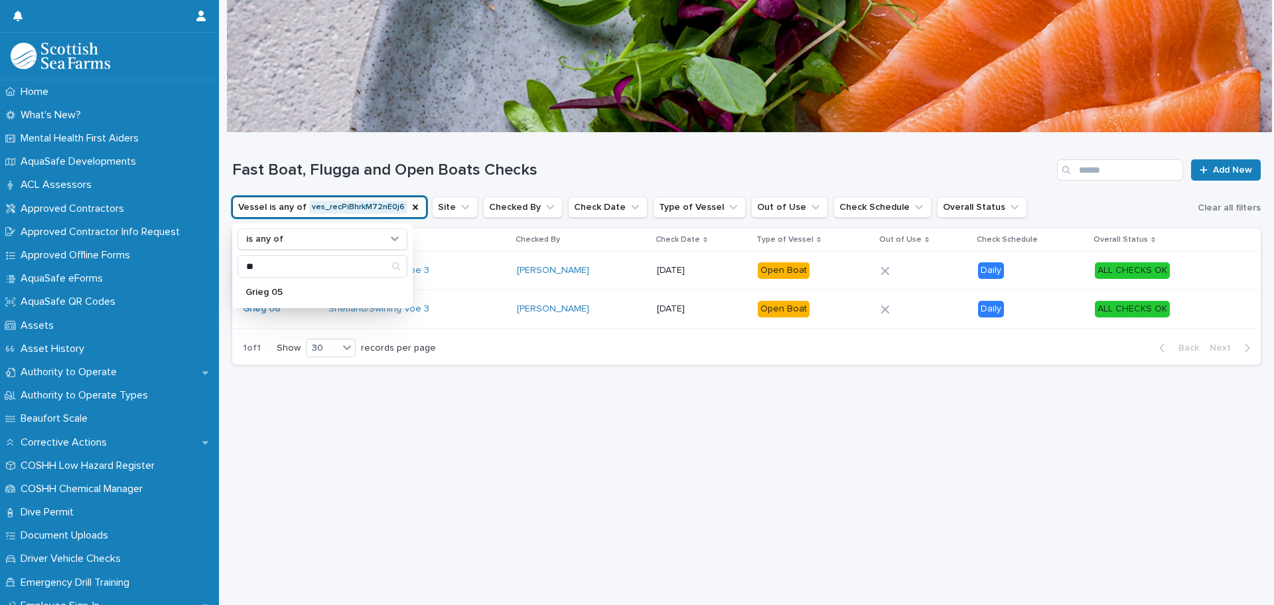
click at [555, 161] on h1 "Fast Boat, Flugga and Open Boats Checks" at bounding box center [642, 170] width 820 height 19
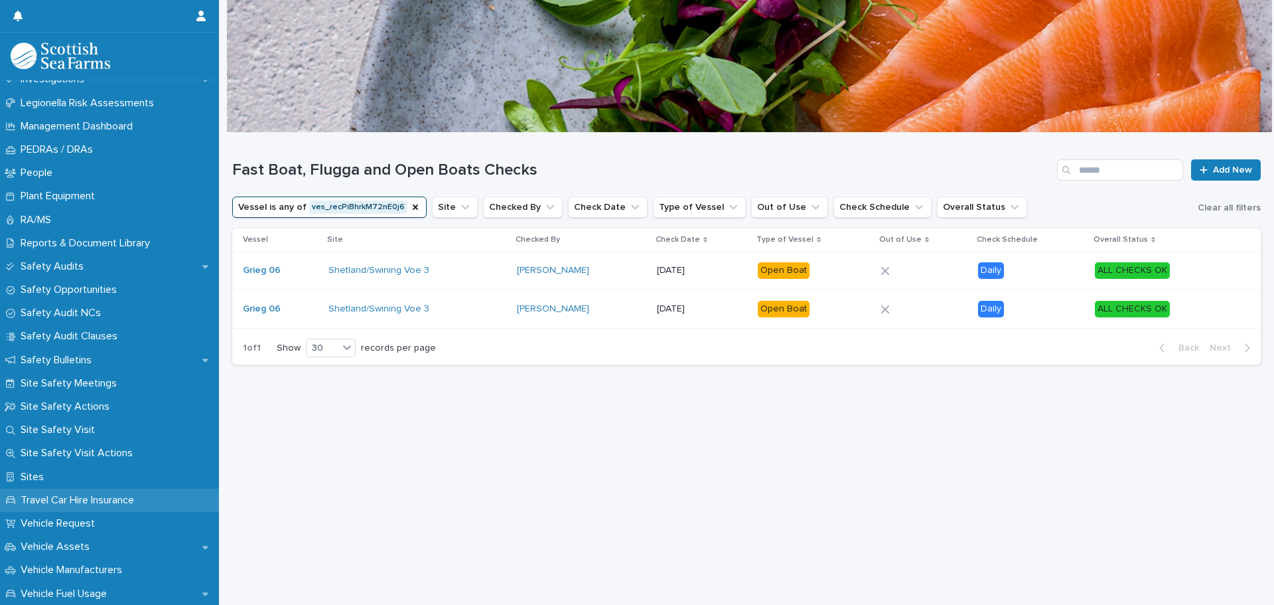
scroll to position [597, 0]
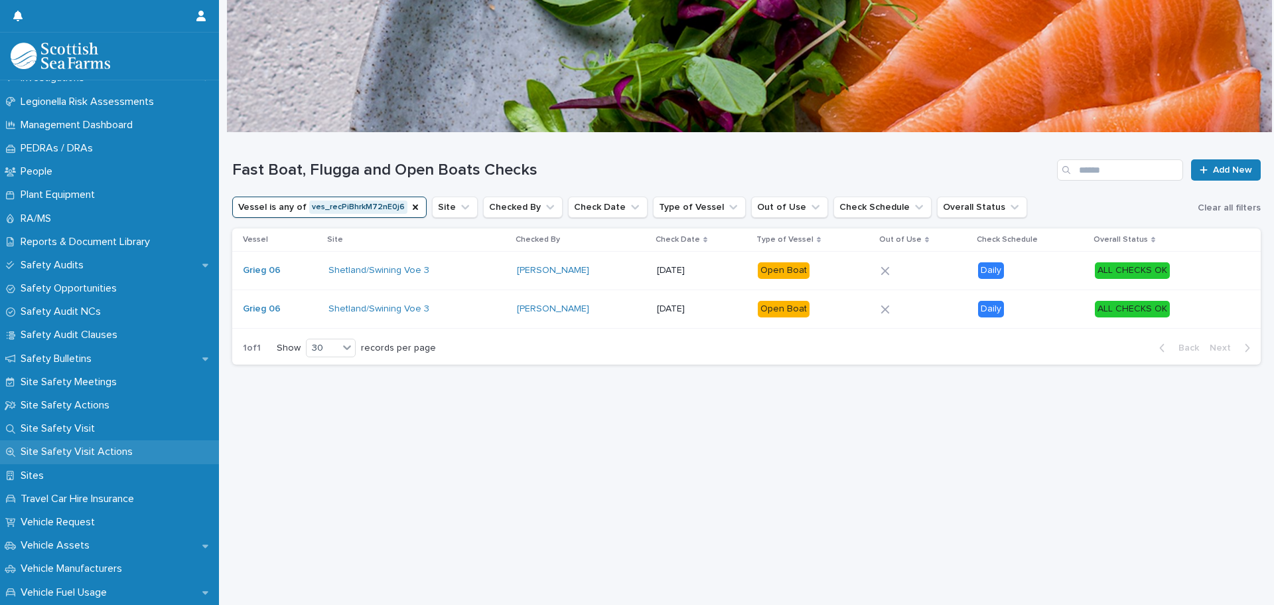
click at [78, 451] on p "Site Safety Visit Actions" at bounding box center [79, 451] width 128 height 13
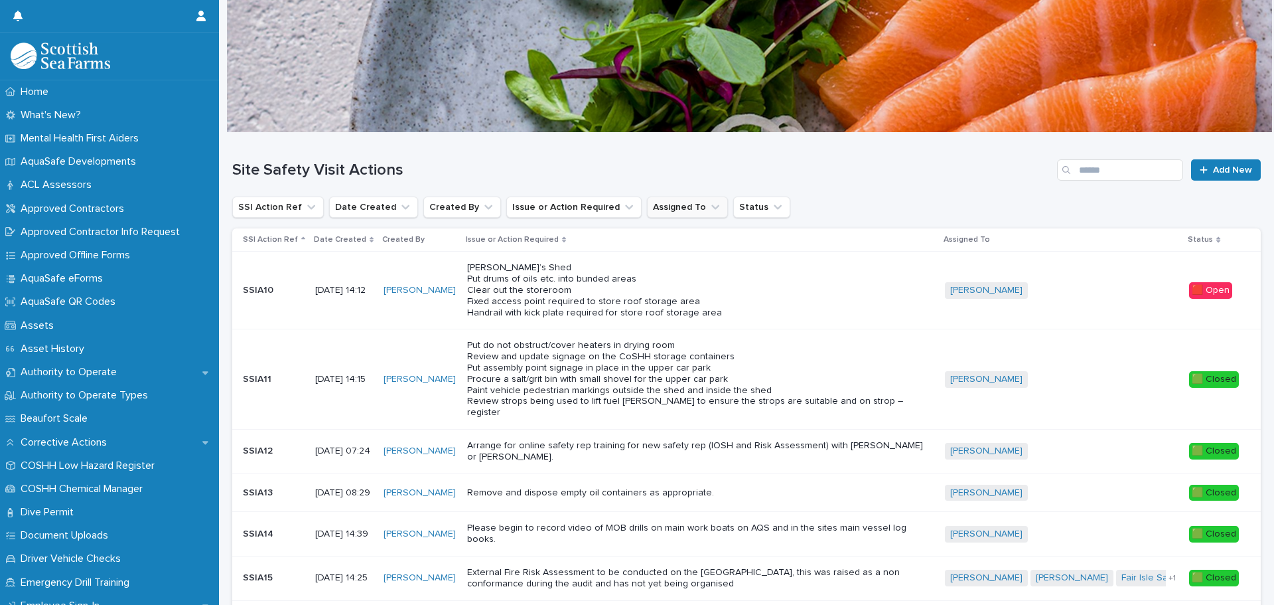
click at [709, 210] on icon "Assigned To" at bounding box center [715, 206] width 13 height 13
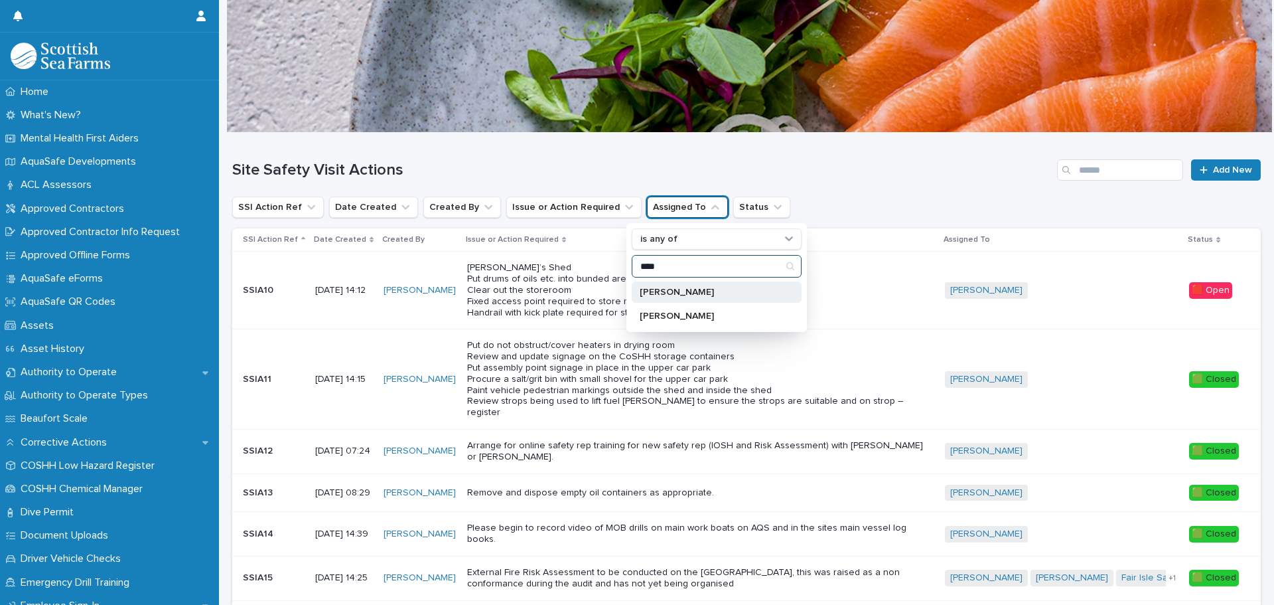
type input "****"
click at [674, 289] on p "[PERSON_NAME]" at bounding box center [710, 291] width 141 height 9
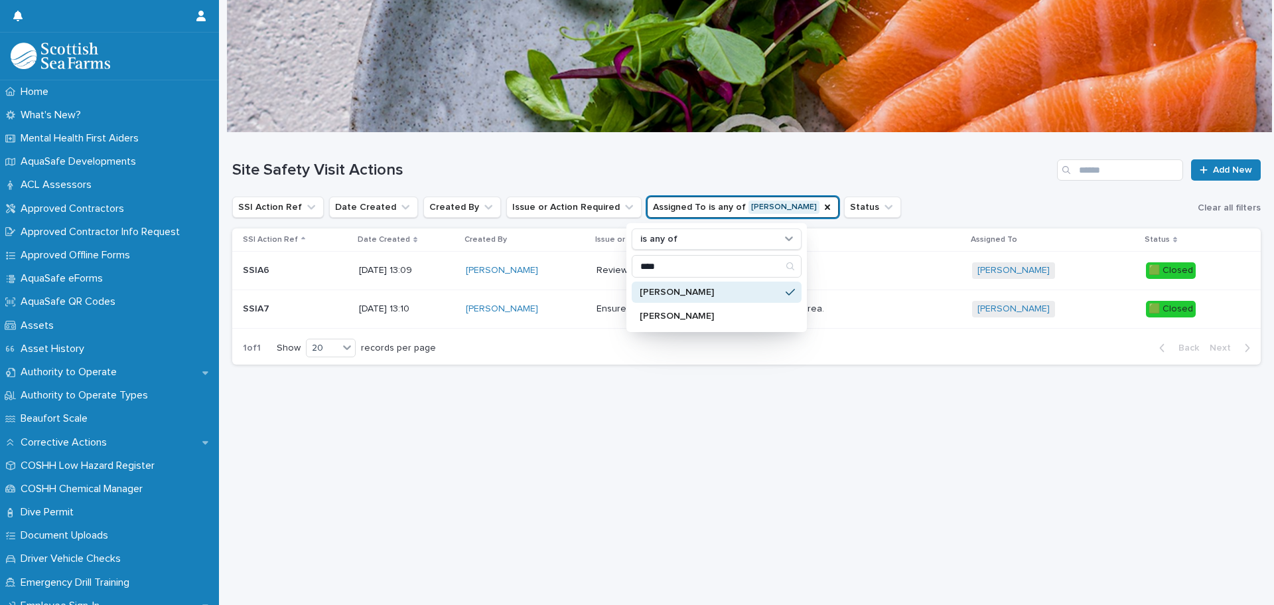
click at [594, 370] on div "Site Safety Visit Actions Add New SSI Action Ref Date Created Created By Issue …" at bounding box center [746, 254] width 1029 height 242
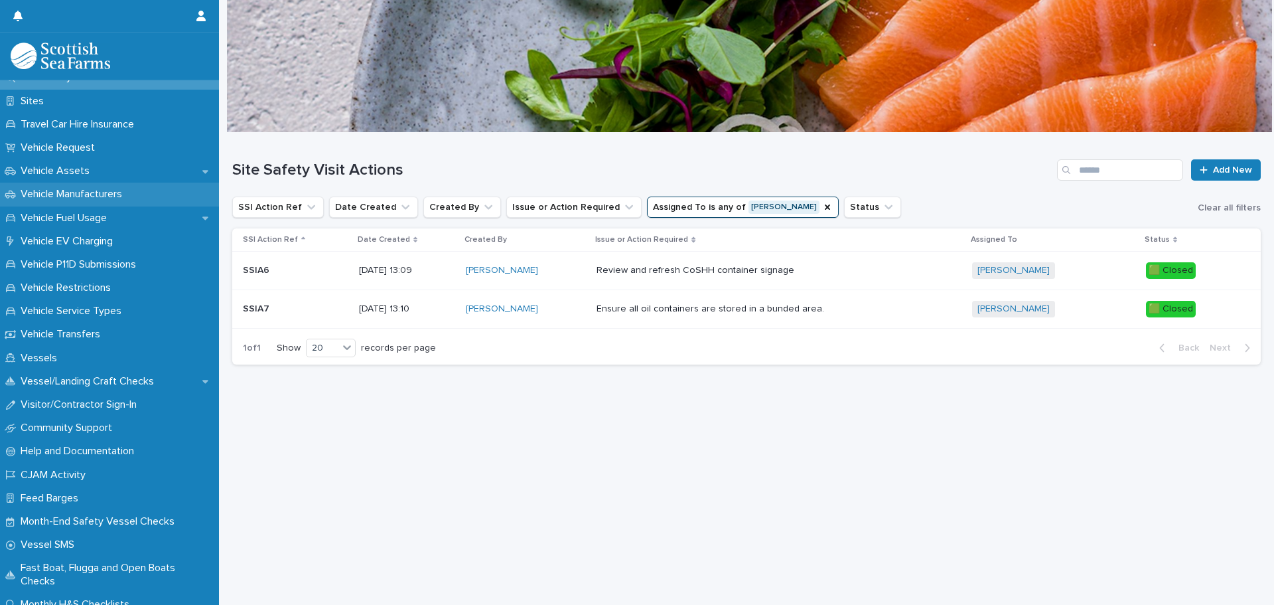
scroll to position [995, 0]
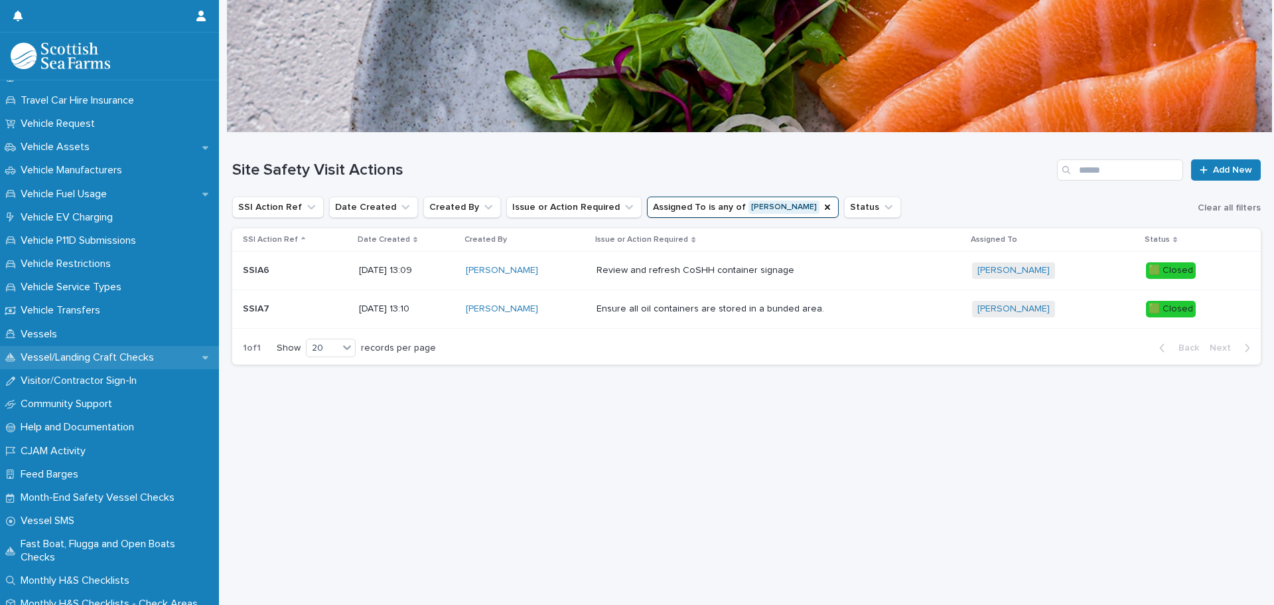
click at [86, 364] on div "Vessel/Landing Craft Checks" at bounding box center [109, 357] width 219 height 23
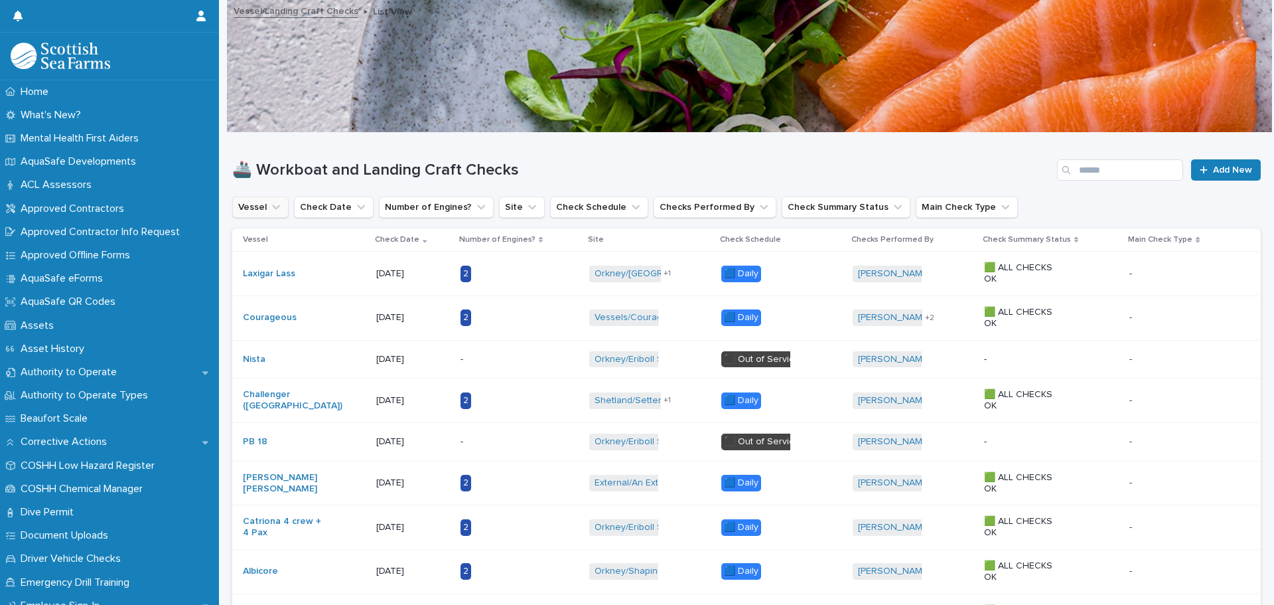
click at [281, 206] on icon "Vessel" at bounding box center [275, 206] width 13 height 13
type input "*****"
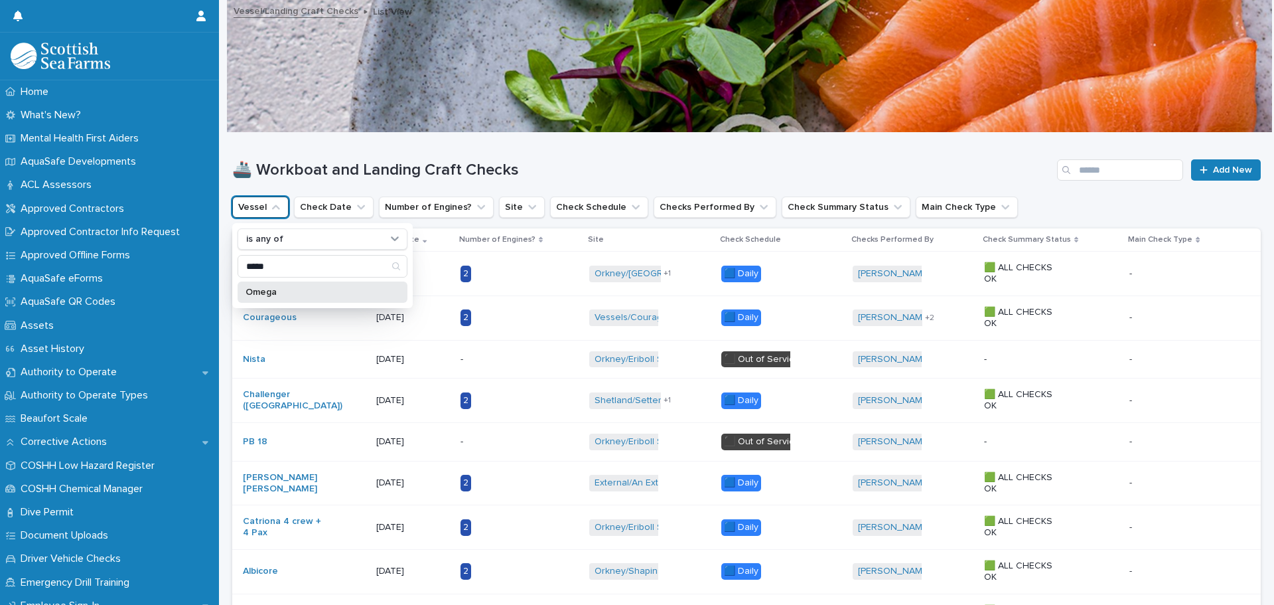
click at [269, 289] on p "Omega" at bounding box center [316, 291] width 141 height 9
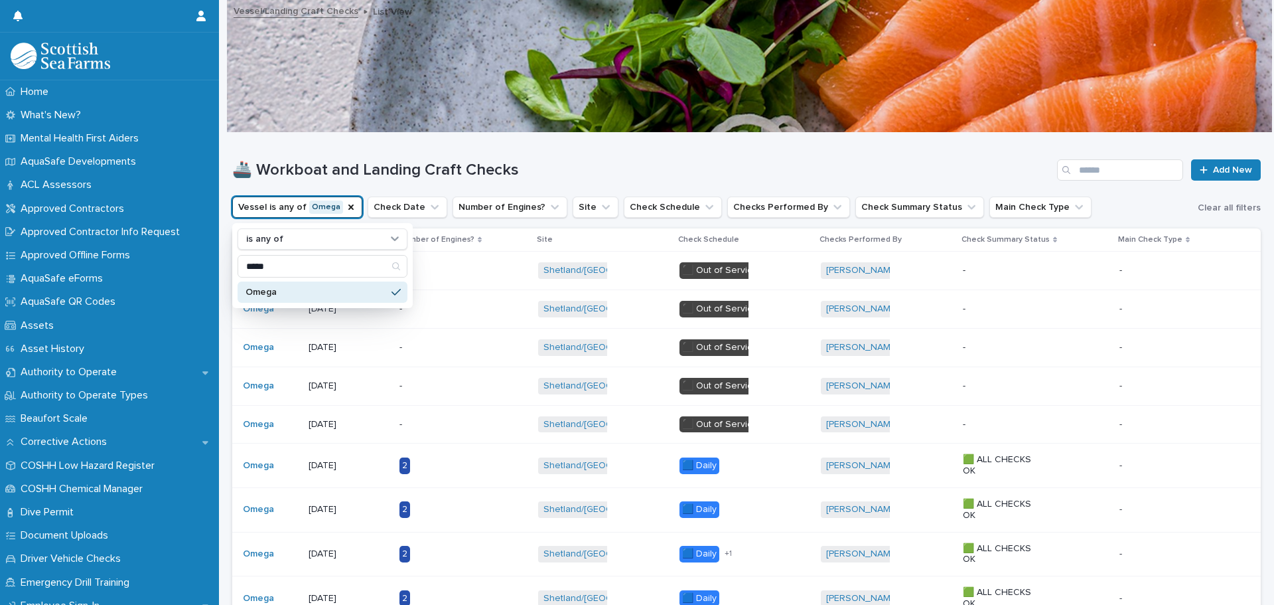
click at [553, 150] on div "🚢 Workboat and Landing Craft Checks Add New" at bounding box center [746, 165] width 1029 height 64
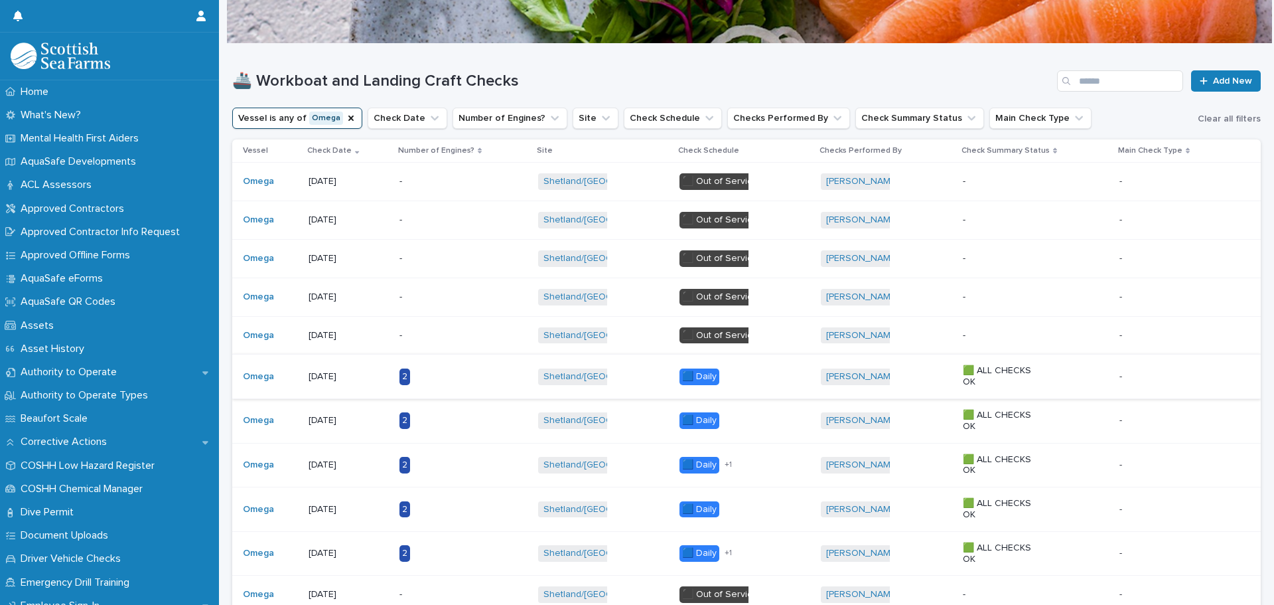
scroll to position [332, 0]
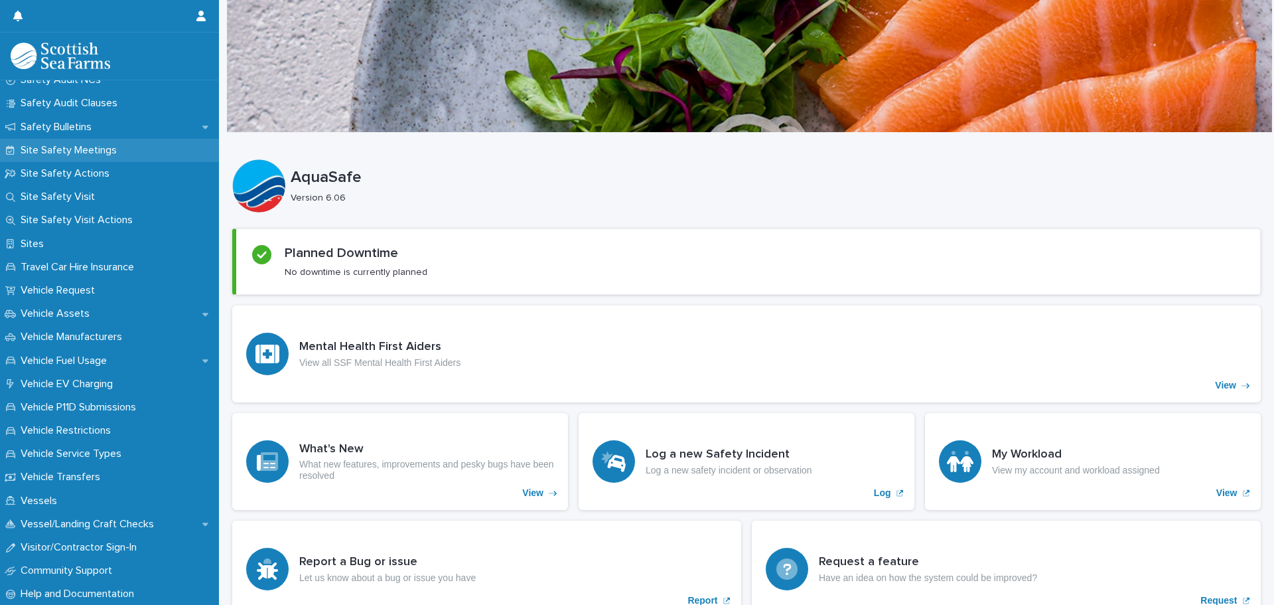
scroll to position [1006, 0]
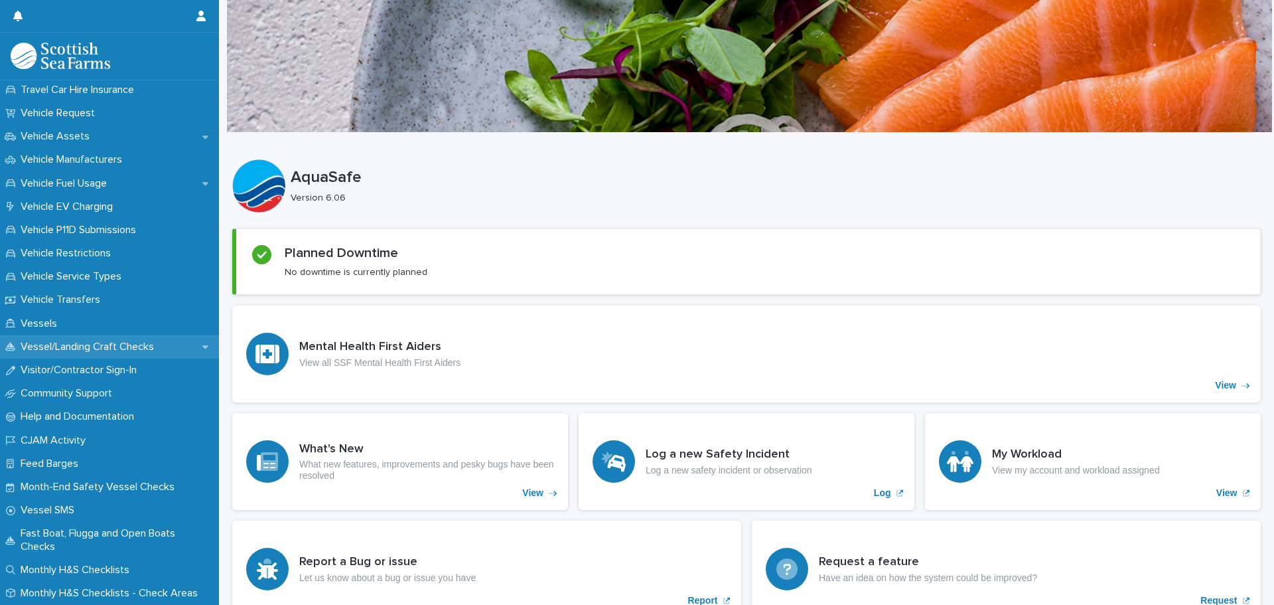
click at [78, 346] on p "Vessel/Landing Craft Checks" at bounding box center [89, 346] width 149 height 13
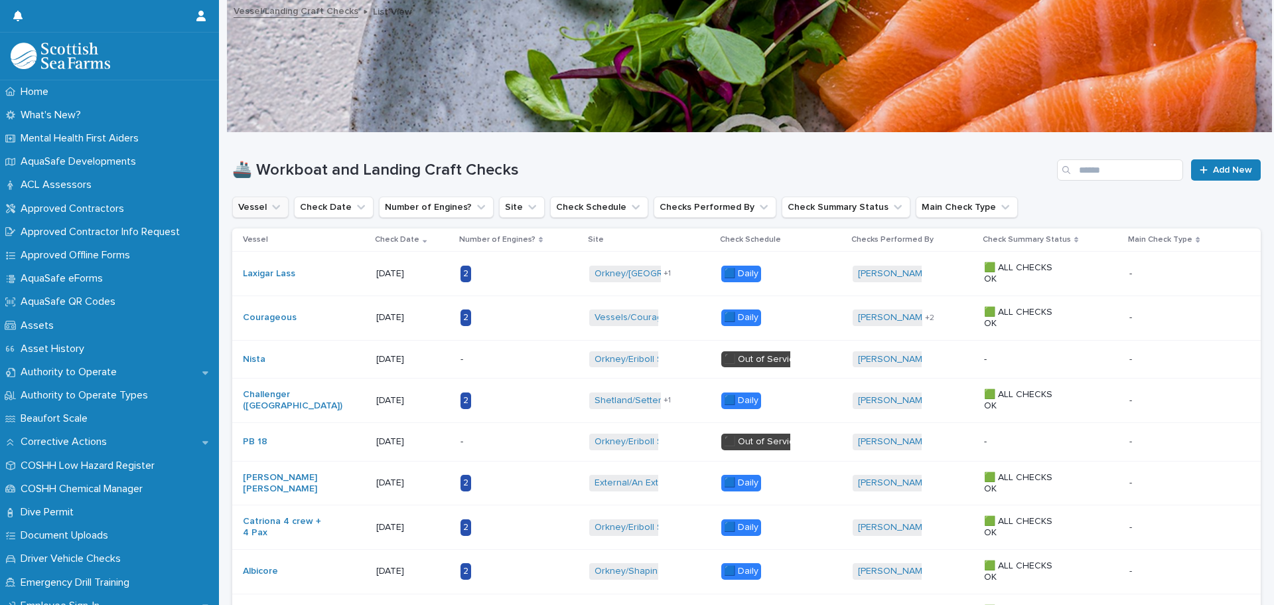
click at [274, 210] on icon "Vessel" at bounding box center [275, 206] width 13 height 13
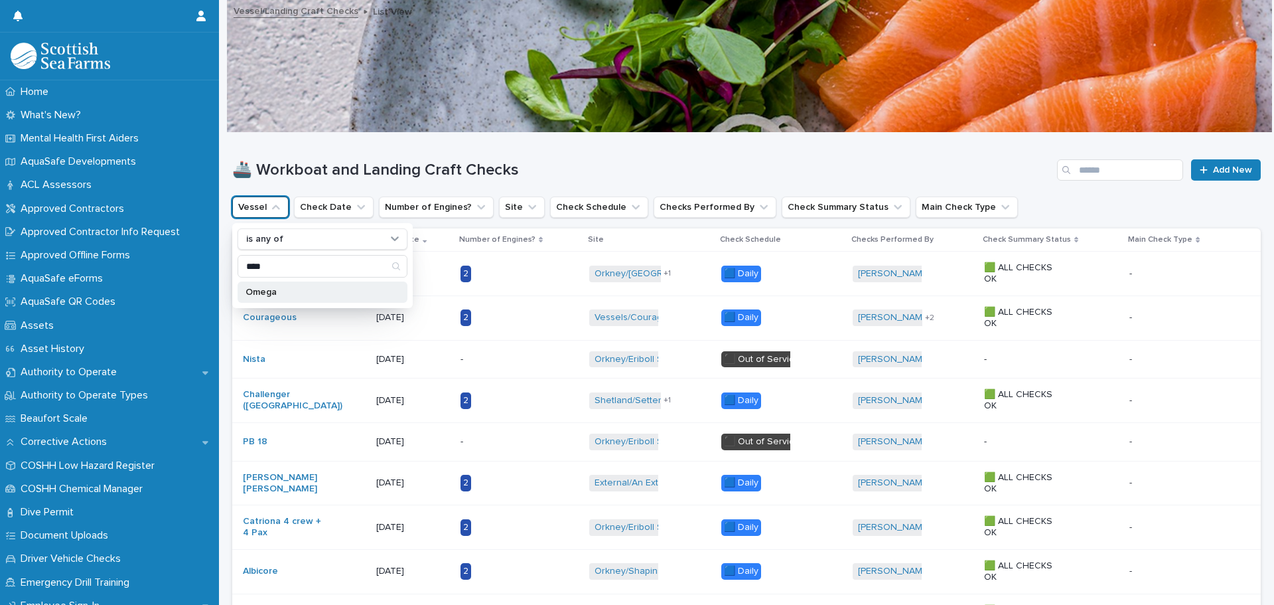
type input "****"
click at [289, 292] on p "Omega" at bounding box center [316, 291] width 141 height 9
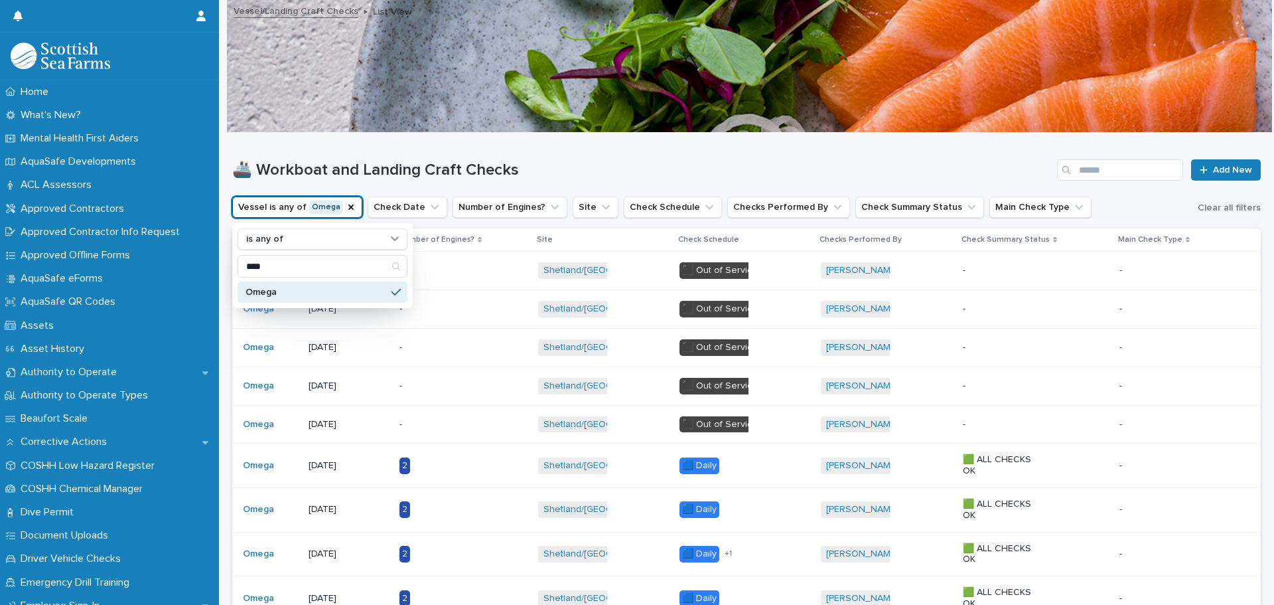
click at [457, 155] on div "🚢 Workboat and Landing Craft Checks Add New" at bounding box center [746, 165] width 1029 height 64
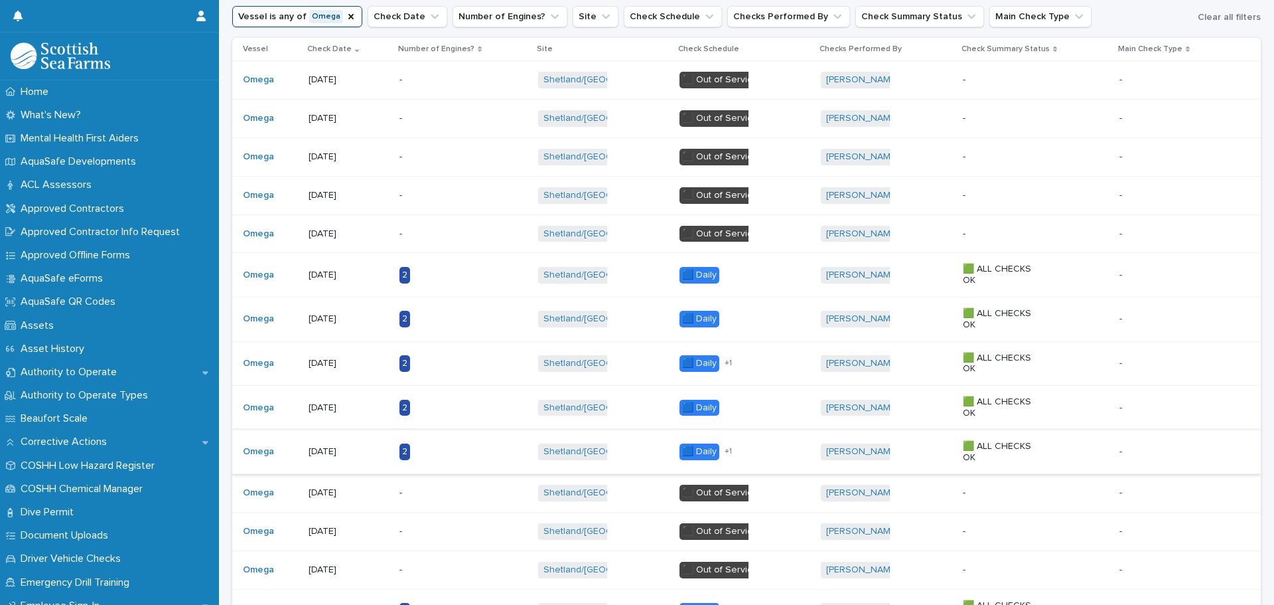
scroll to position [199, 0]
